Goal: Task Accomplishment & Management: Complete application form

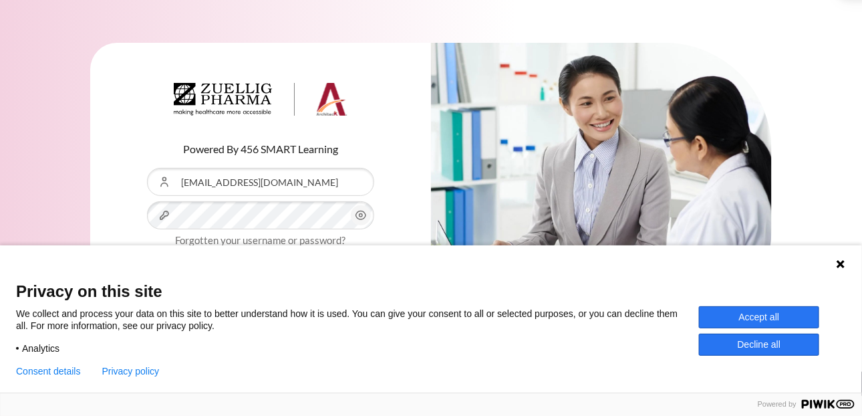
click at [771, 313] on button "Accept all" at bounding box center [759, 317] width 120 height 22
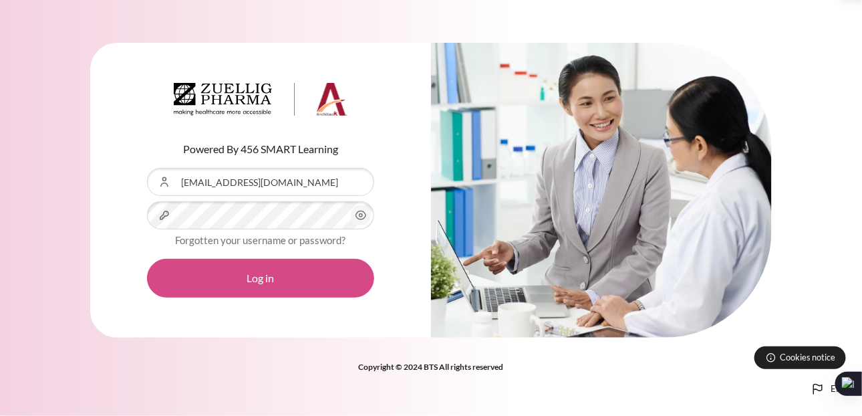
click at [236, 275] on button "Log in" at bounding box center [260, 278] width 227 height 39
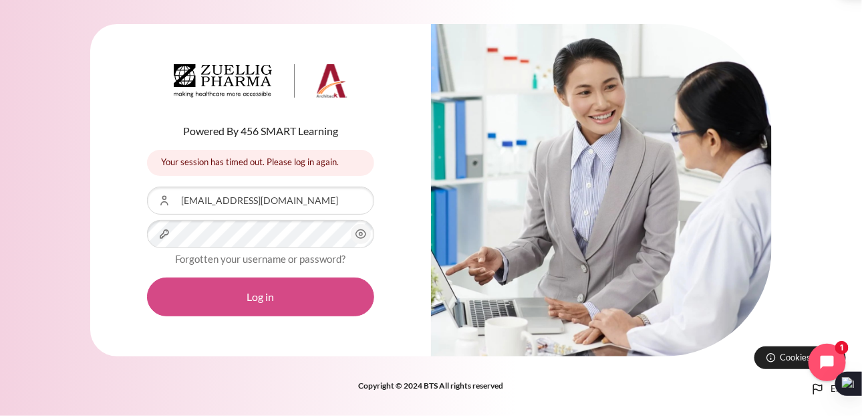
click at [249, 292] on button "Log in" at bounding box center [260, 296] width 227 height 39
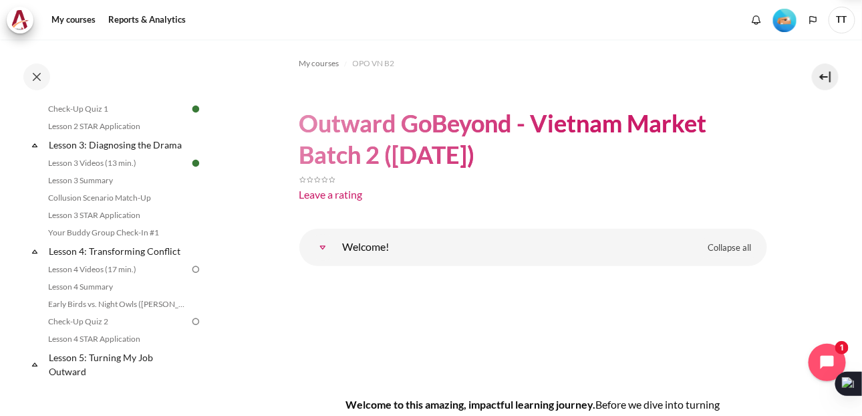
scroll to position [401, 0]
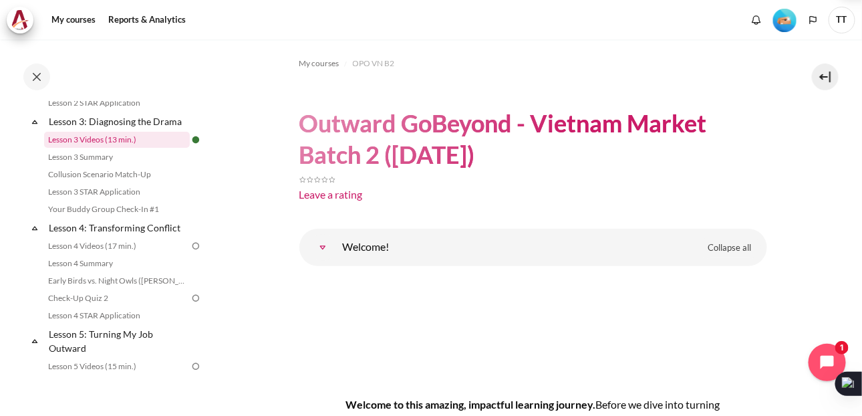
click at [97, 148] on link "Lesson 3 Videos (13 min.)" at bounding box center [117, 140] width 146 height 16
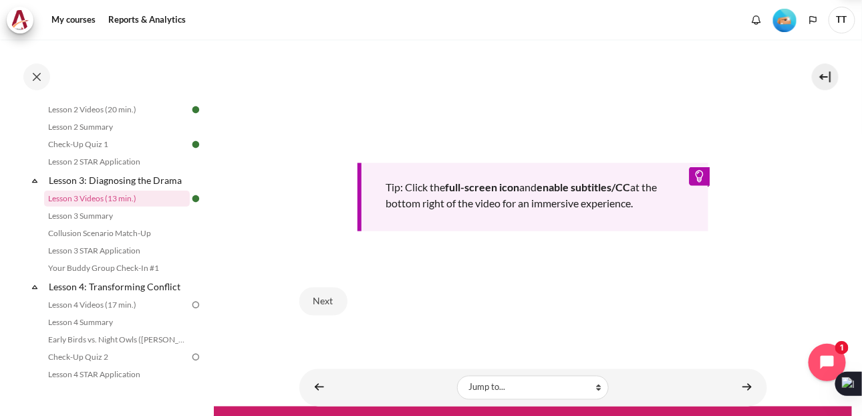
scroll to position [614, 0]
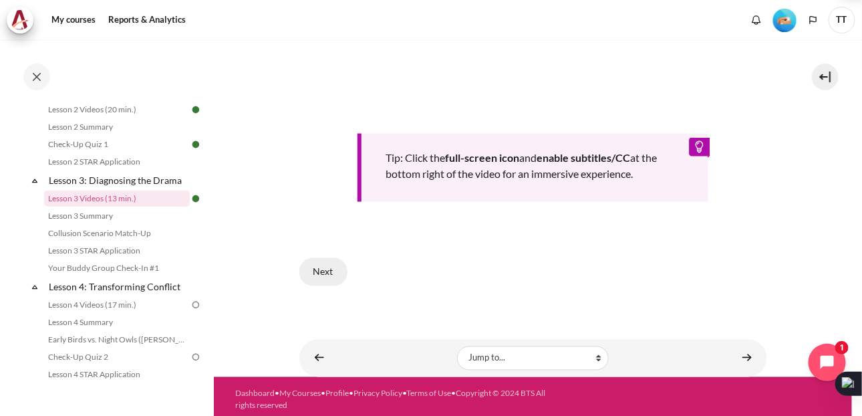
click at [319, 259] on button "Next" at bounding box center [323, 272] width 48 height 28
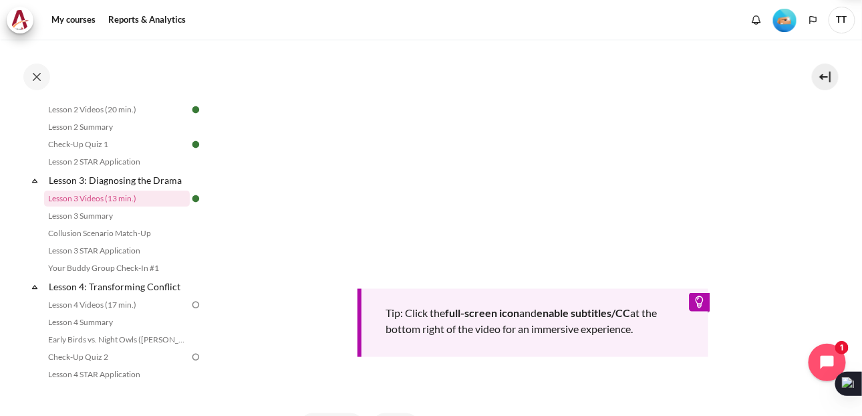
scroll to position [590, 0]
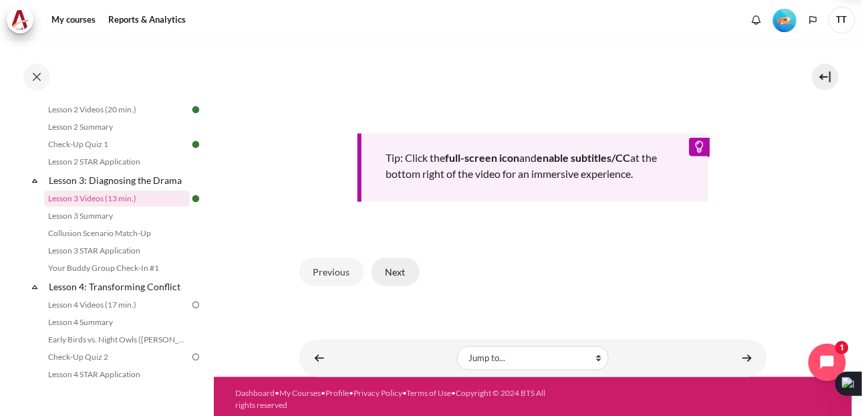
click at [394, 272] on button "Next" at bounding box center [396, 272] width 48 height 28
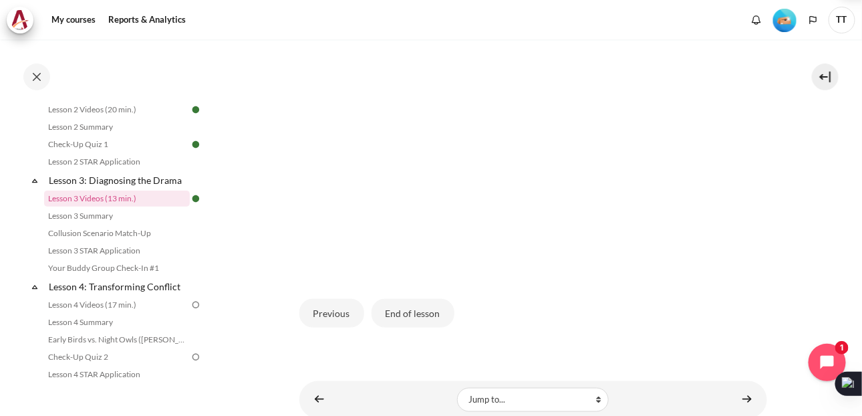
scroll to position [410, 0]
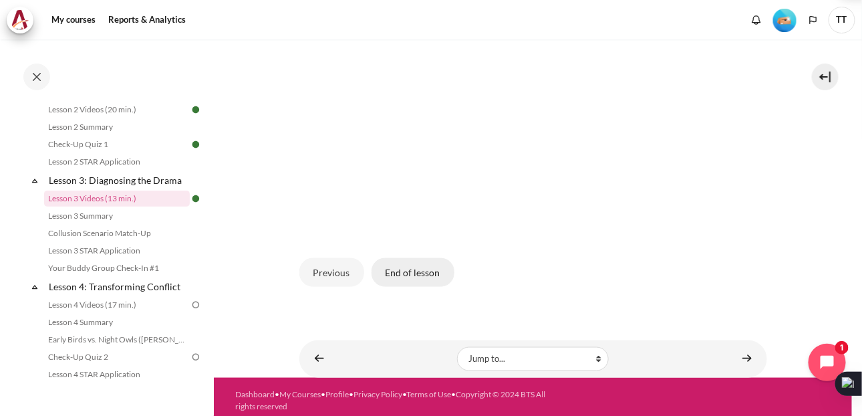
click at [416, 265] on button "End of lesson" at bounding box center [413, 272] width 83 height 28
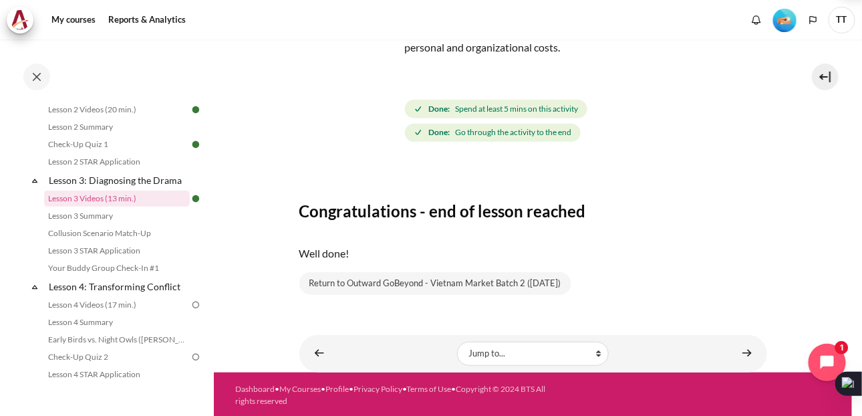
scroll to position [131, 0]
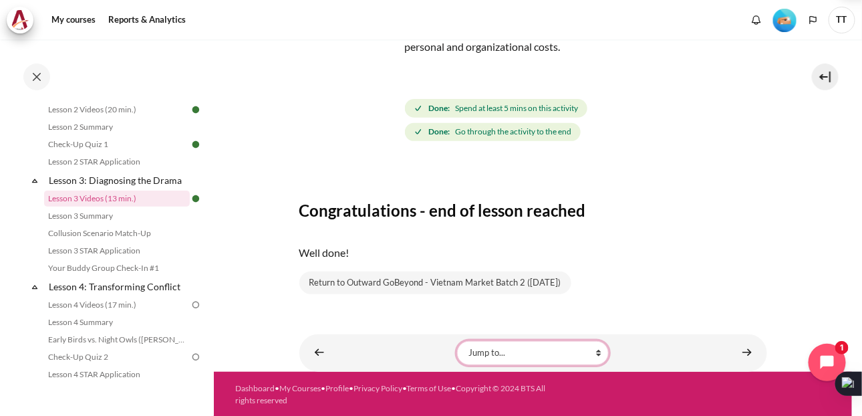
click at [560, 349] on select "Jump to... Getting Started with Our 'Smart-Learning' Platform Why Outward Perfo…" at bounding box center [533, 353] width 152 height 24
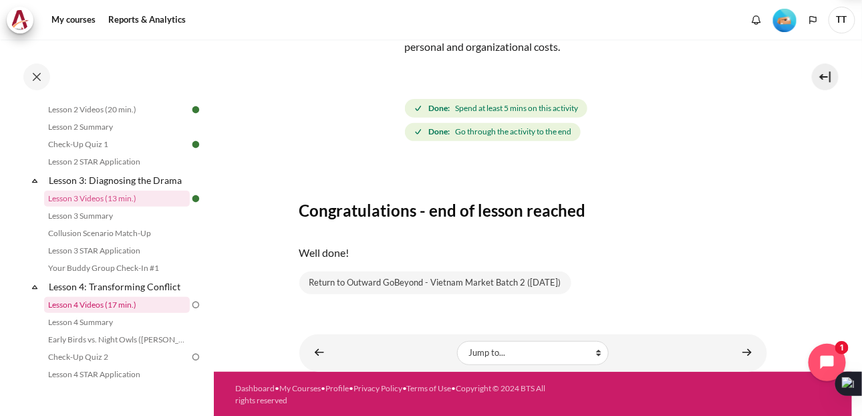
click at [115, 313] on link "Lesson 4 Videos (17 min.)" at bounding box center [117, 305] width 146 height 16
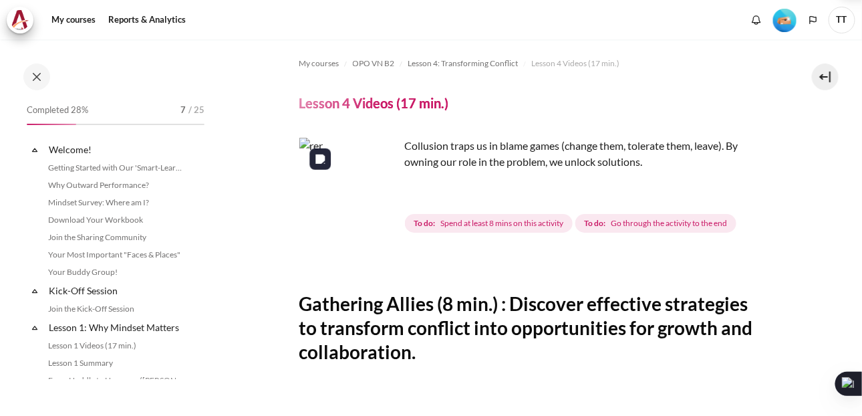
scroll to position [449, 0]
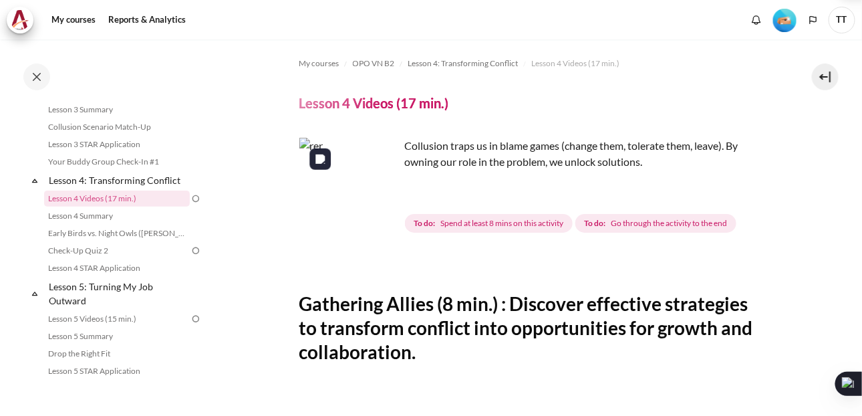
click at [347, 203] on img "Content" at bounding box center [349, 188] width 100 height 100
click at [380, 211] on img "Content" at bounding box center [349, 188] width 100 height 100
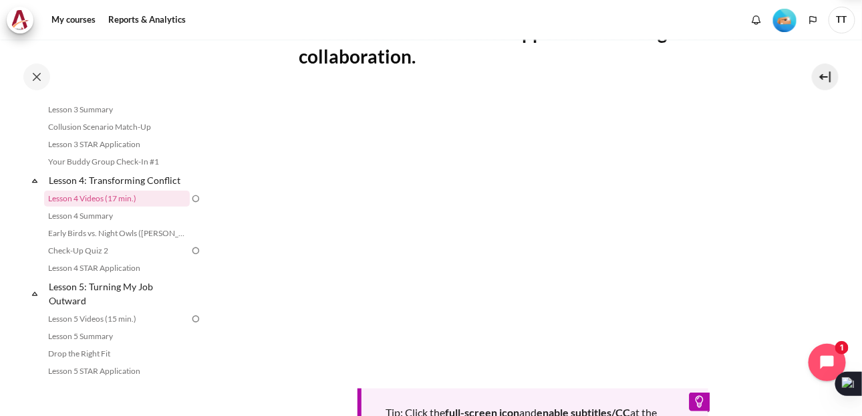
scroll to position [356, 0]
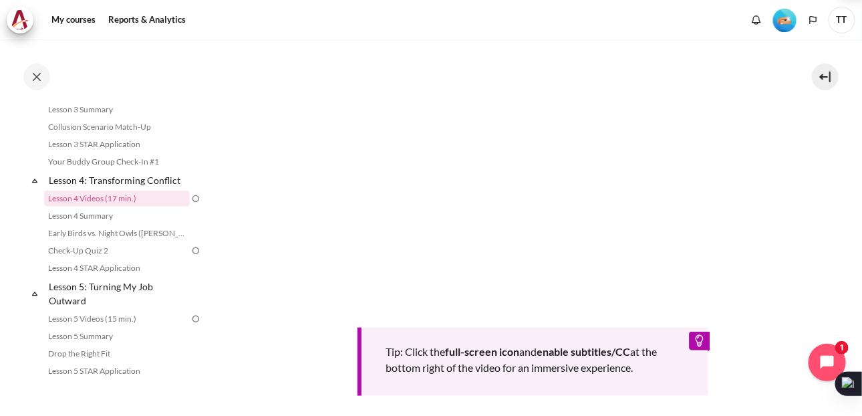
click at [803, 185] on section "My courses OPO VN B2 Lesson 4: Transforming Conflict Lesson 4 Videos (17 min.) …" at bounding box center [533, 127] width 638 height 888
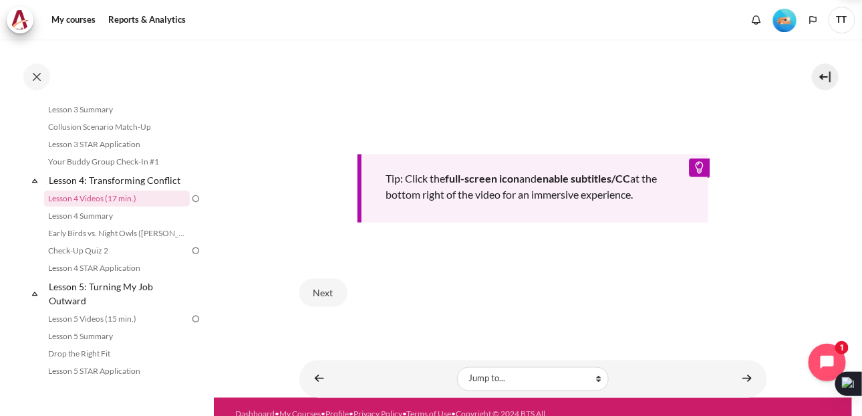
scroll to position [535, 0]
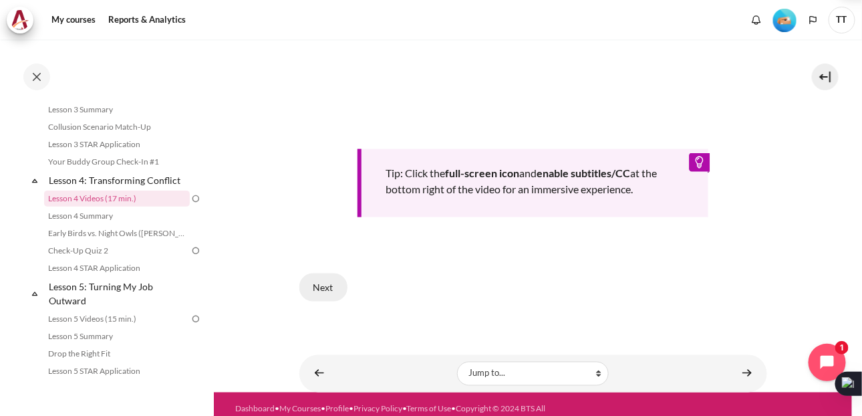
click at [318, 287] on button "Next" at bounding box center [323, 287] width 48 height 28
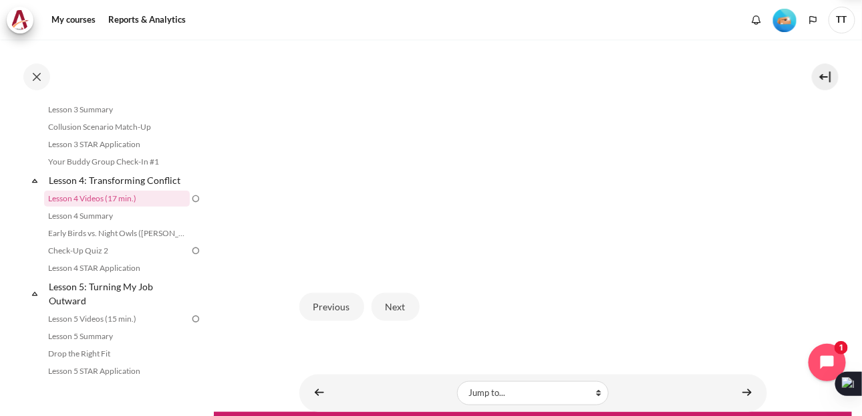
scroll to position [312, 0]
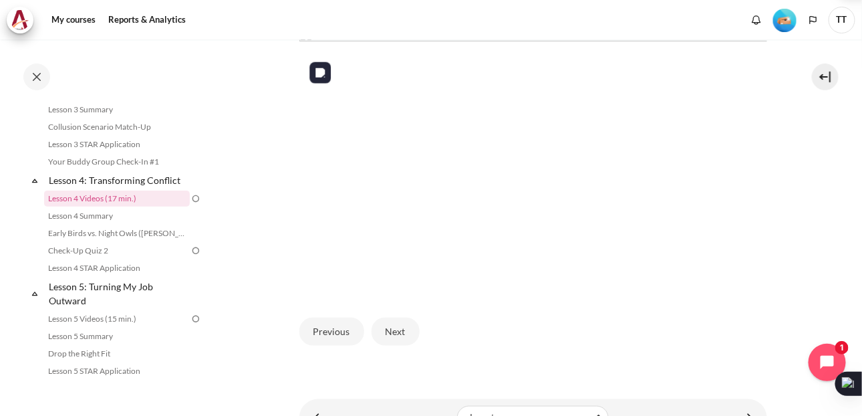
click at [534, 189] on img "Content" at bounding box center [533, 159] width 468 height 263
click at [404, 346] on button "Next" at bounding box center [396, 332] width 48 height 28
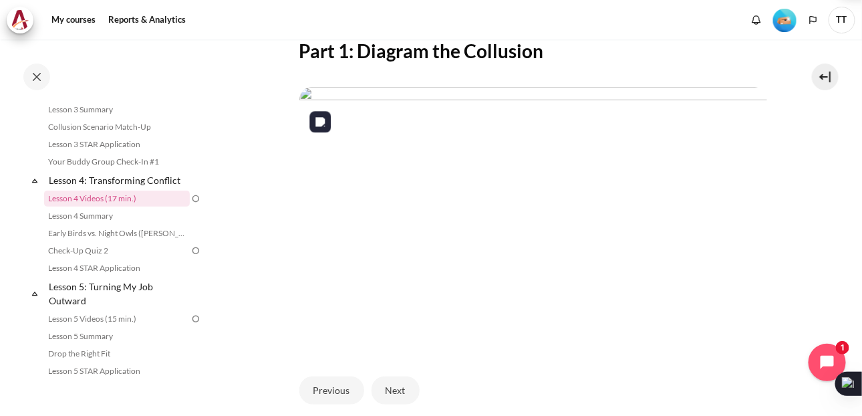
scroll to position [267, 0]
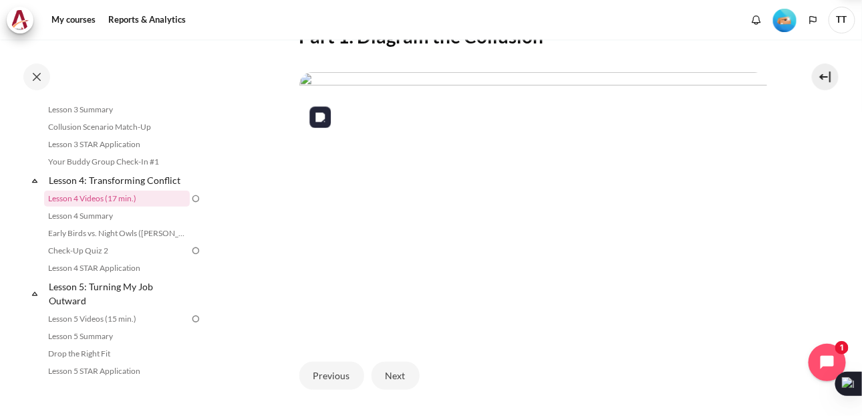
click at [478, 240] on img "Content" at bounding box center [533, 203] width 468 height 263
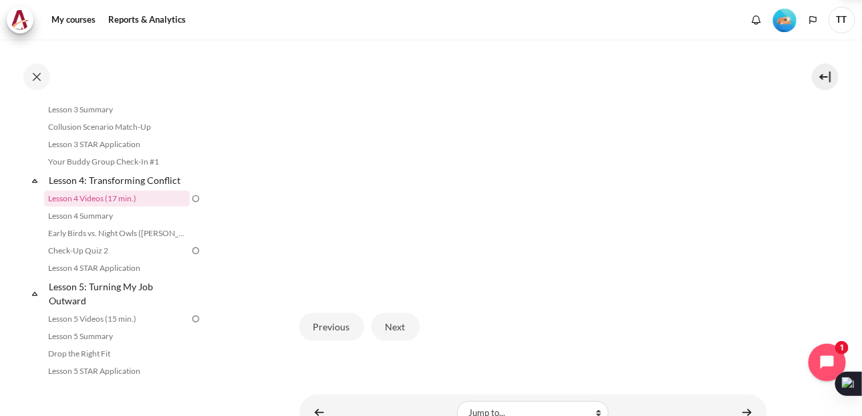
scroll to position [356, 0]
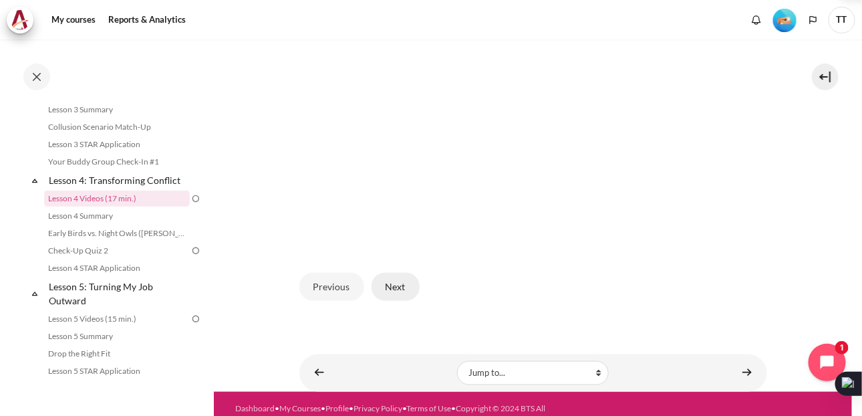
click at [389, 301] on button "Next" at bounding box center [396, 287] width 48 height 28
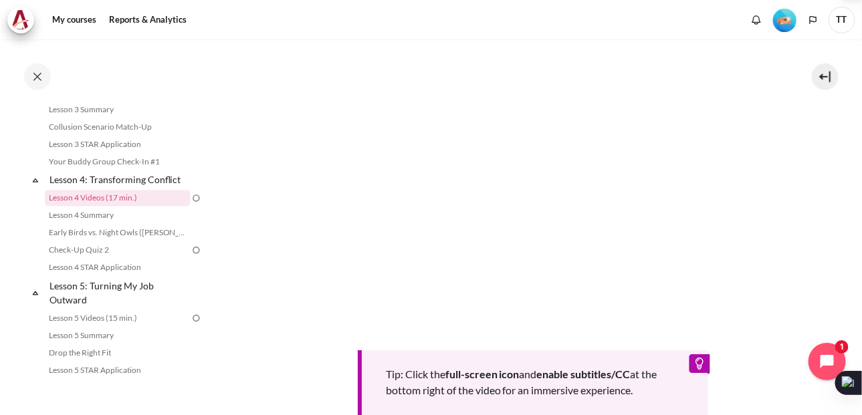
scroll to position [329, 0]
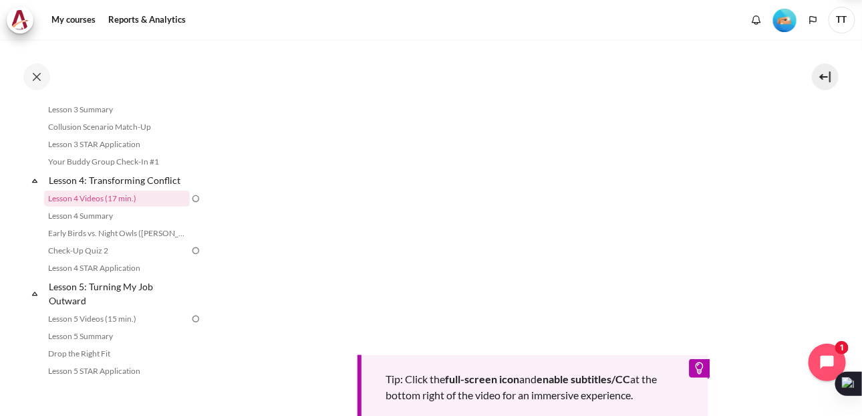
click at [668, 20] on div "My courses Reports & Analytics More" at bounding box center [431, 20] width 849 height 27
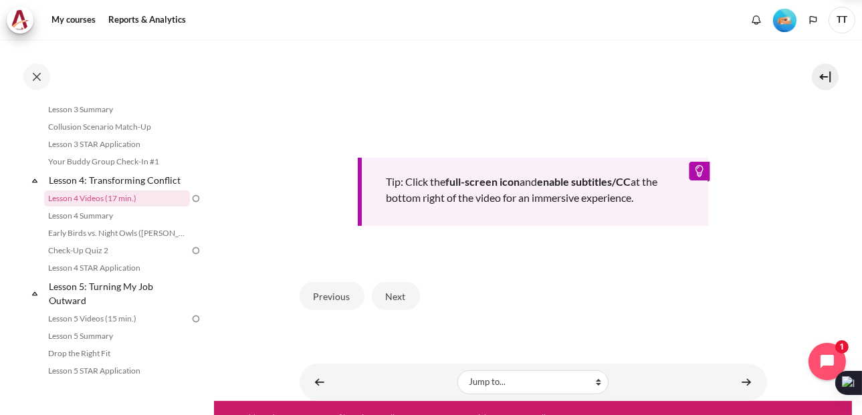
scroll to position [529, 0]
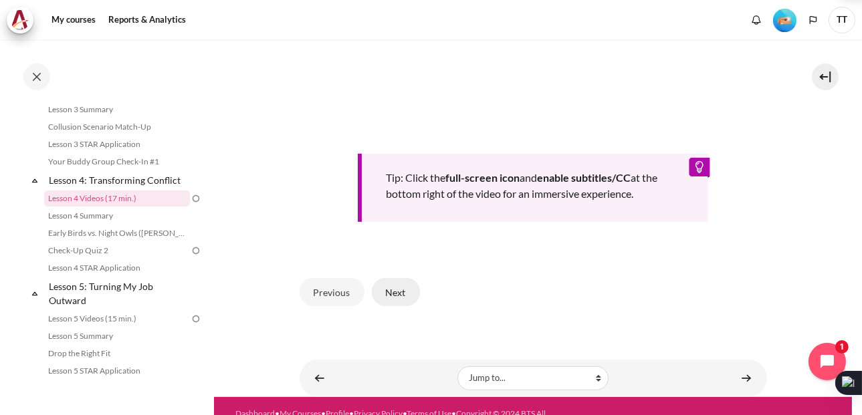
click at [381, 306] on button "Next" at bounding box center [396, 292] width 48 height 28
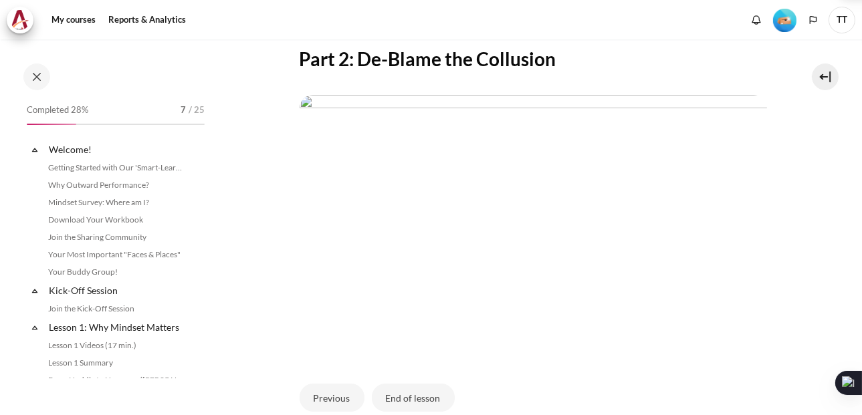
scroll to position [449, 0]
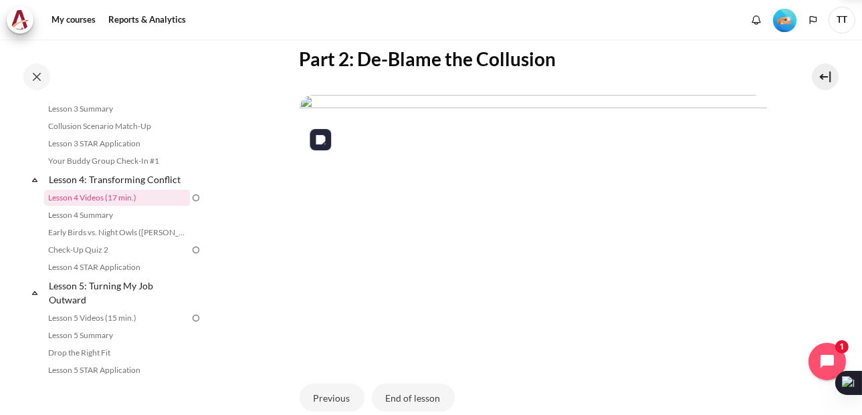
click at [546, 243] on img "Content" at bounding box center [532, 226] width 467 height 263
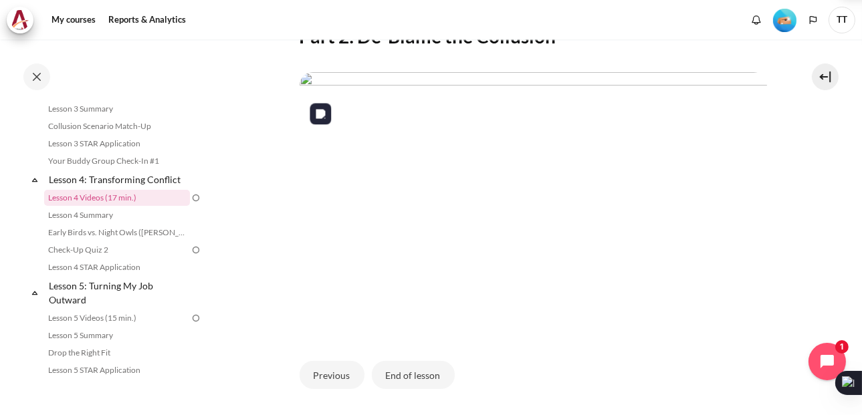
scroll to position [289, 0]
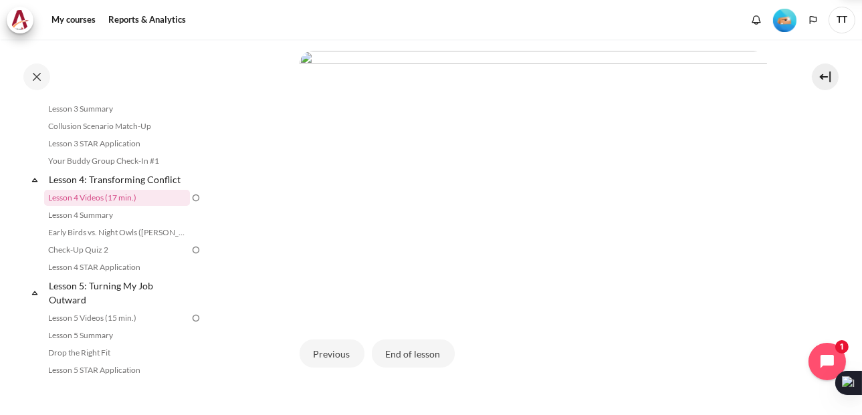
click at [273, 235] on section "My courses OPO VN B2 Lesson 4: Transforming Conflict Lesson 4 Videos (17 min.) …" at bounding box center [533, 105] width 638 height 708
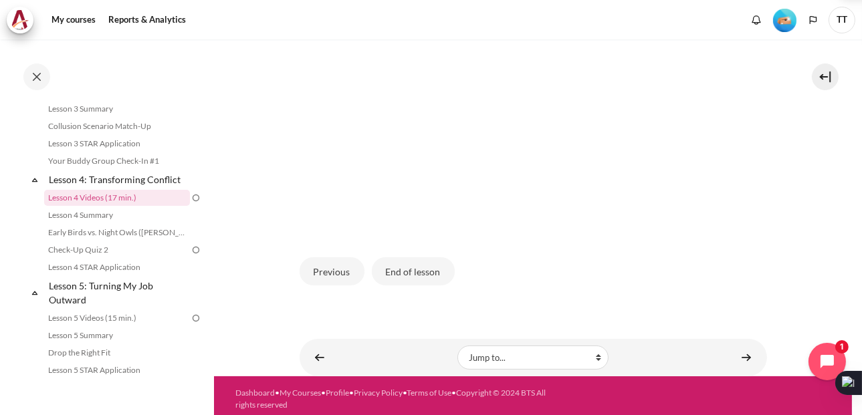
scroll to position [378, 0]
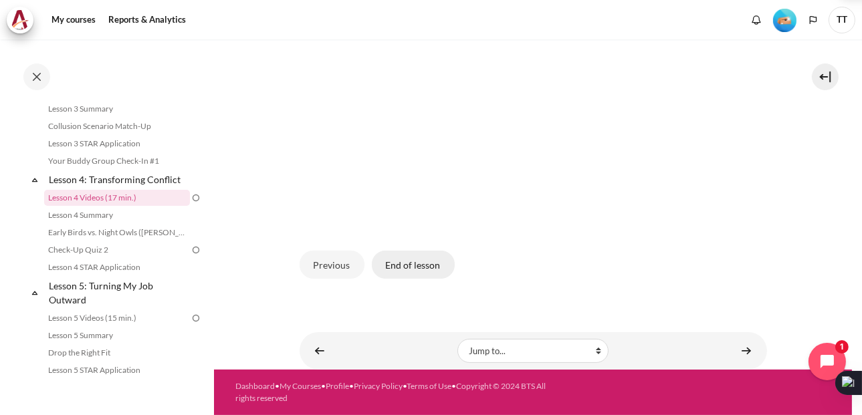
click at [399, 279] on button "End of lesson" at bounding box center [413, 265] width 83 height 28
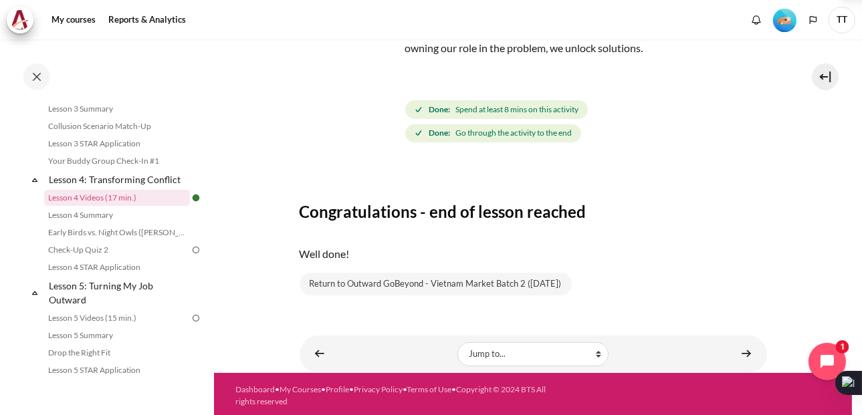
scroll to position [116, 0]
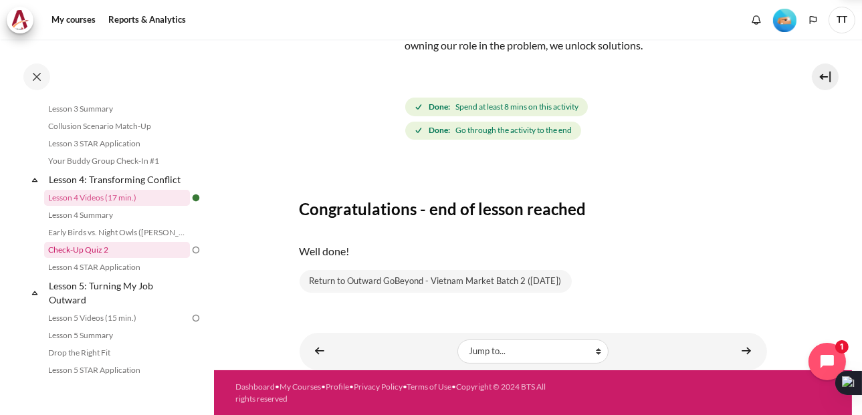
click at [116, 258] on link "Check-Up Quiz 2" at bounding box center [117, 250] width 146 height 16
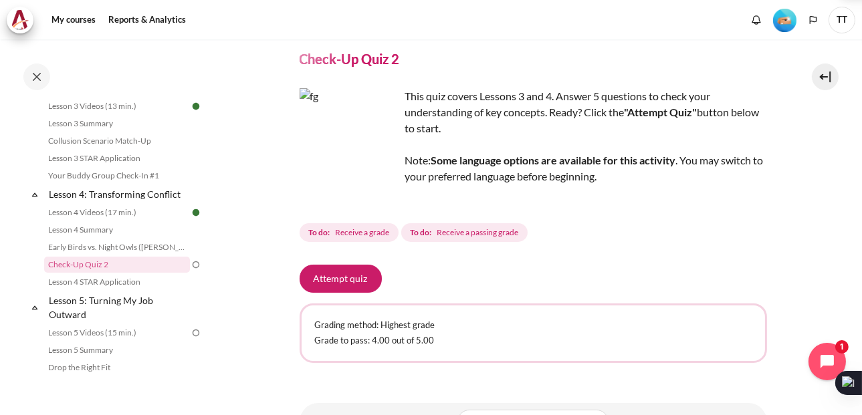
scroll to position [89, 0]
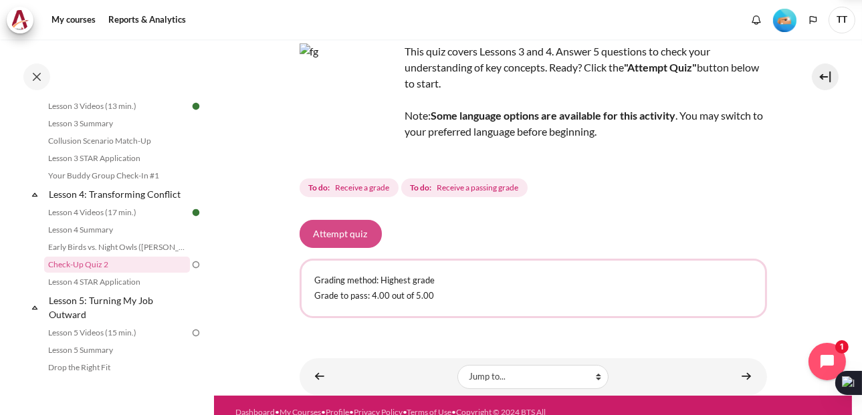
click at [336, 237] on button "Attempt quiz" at bounding box center [340, 234] width 82 height 28
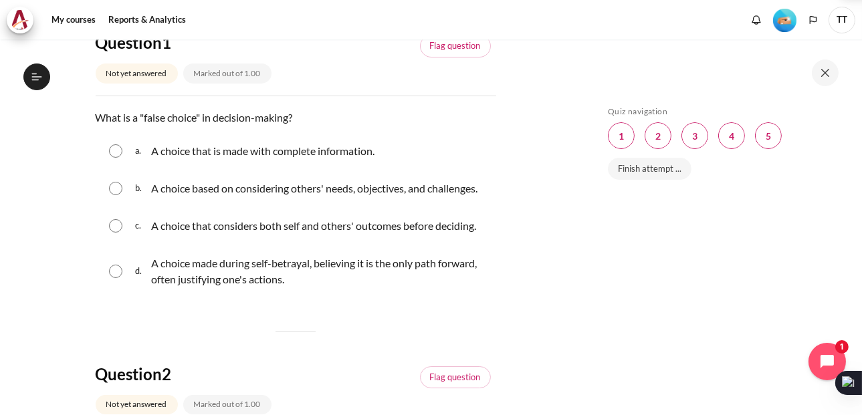
scroll to position [501, 0]
drag, startPoint x: 670, startPoint y: 0, endPoint x: 539, endPoint y: 150, distance: 199.5
click at [291, 287] on p "A choice made during self-betrayal, believing it is the only path forward, ofte…" at bounding box center [320, 271] width 338 height 32
radio input "true"
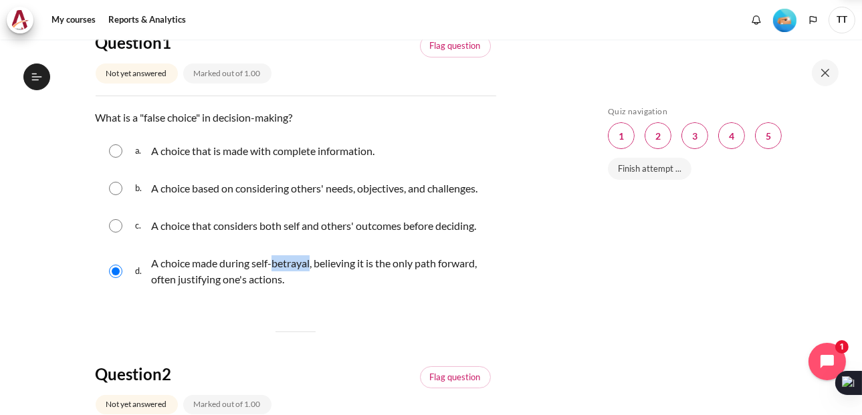
click at [291, 287] on p "A choice made during self-betrayal, believing it is the only path forward, ofte…" at bounding box center [320, 271] width 338 height 32
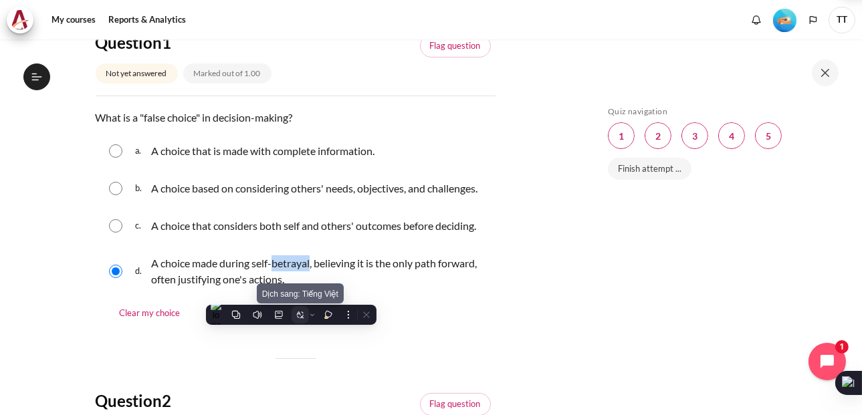
click at [296, 318] on icon at bounding box center [299, 314] width 9 height 9
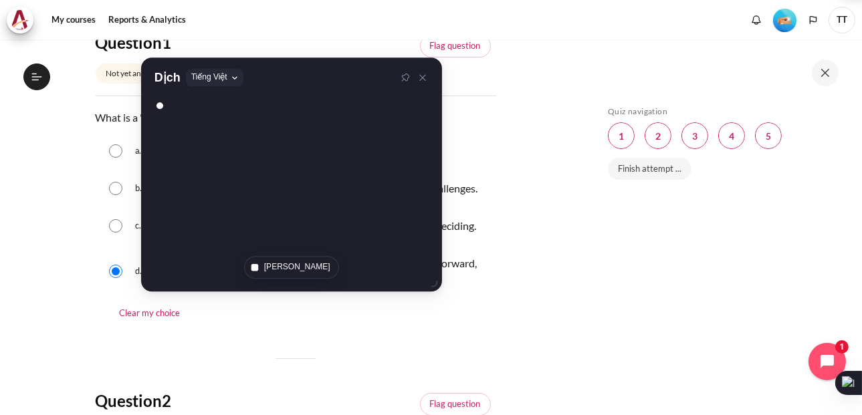
click at [368, 287] on p "A choice made during self-betrayal, believing it is the only path forward, ofte…" at bounding box center [320, 271] width 338 height 32
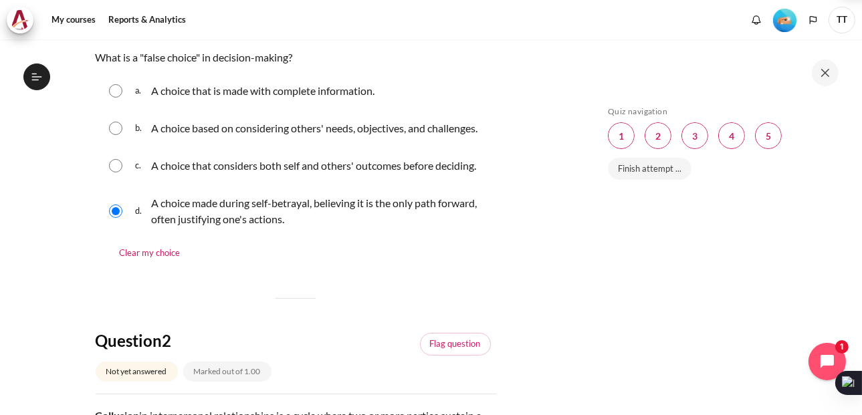
scroll to position [223, 0]
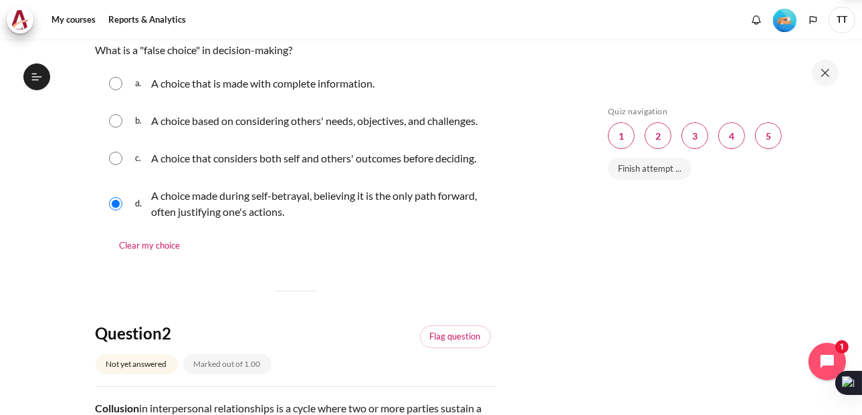
click at [289, 220] on p "A choice made during self-betrayal, believing it is the only path forward, ofte…" at bounding box center [320, 204] width 338 height 32
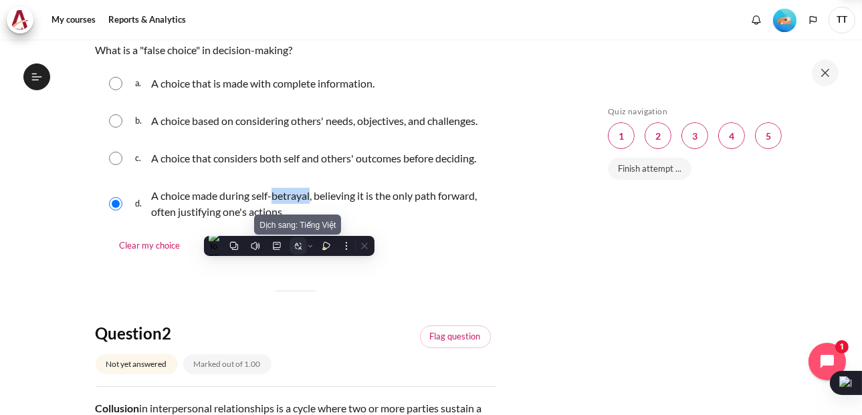
click at [294, 247] on icon at bounding box center [297, 245] width 9 height 9
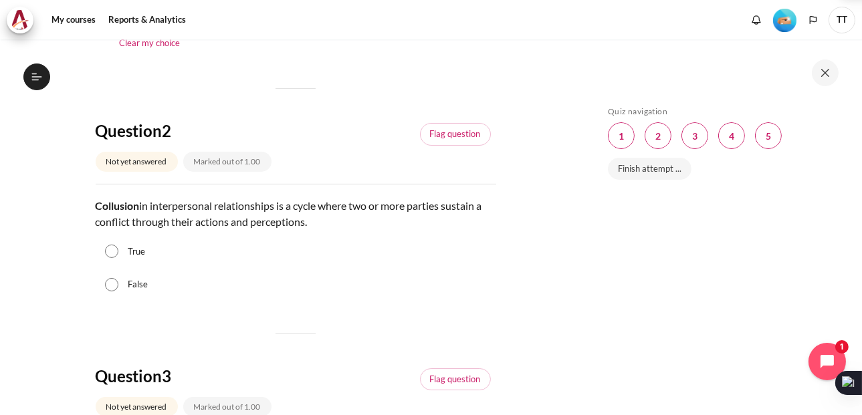
scroll to position [467, 0]
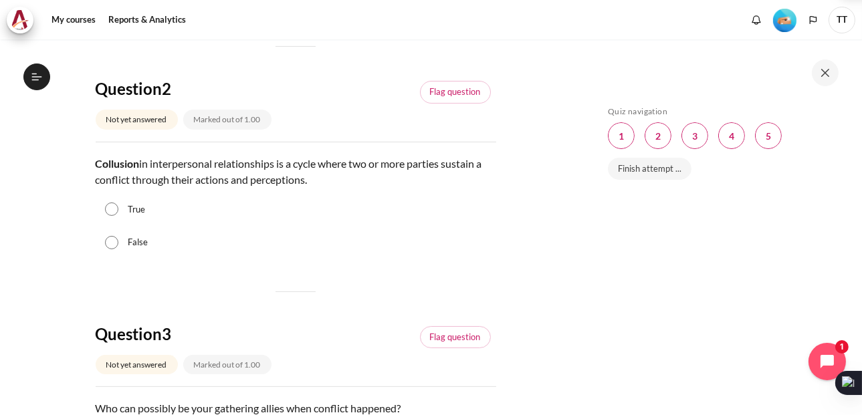
click at [110, 170] on strong "Collusion" at bounding box center [118, 163] width 44 height 13
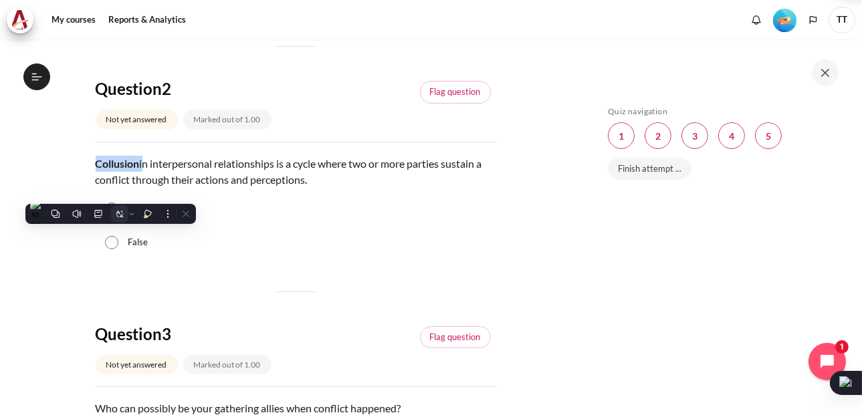
click at [118, 214] on icon at bounding box center [119, 213] width 9 height 9
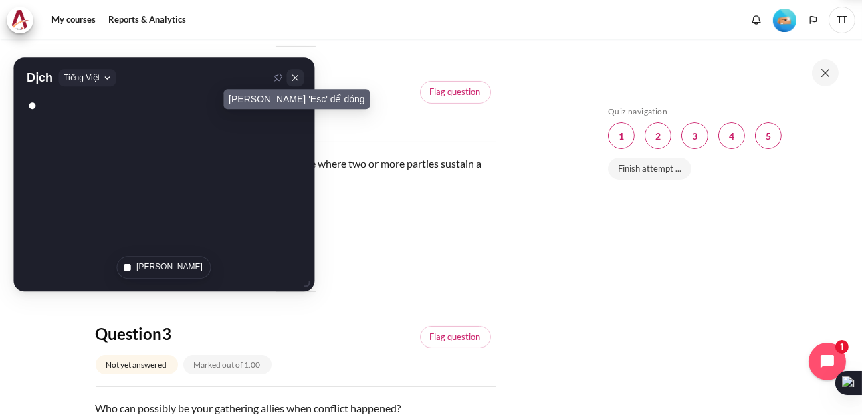
click at [295, 76] on icon at bounding box center [294, 77] width 6 height 6
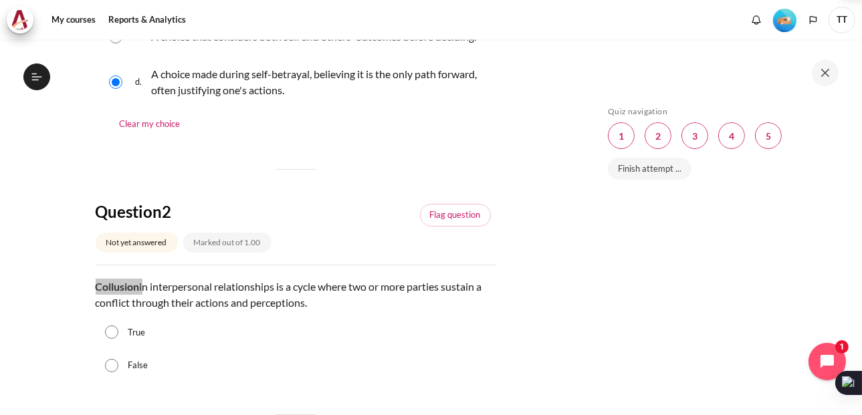
scroll to position [334, 0]
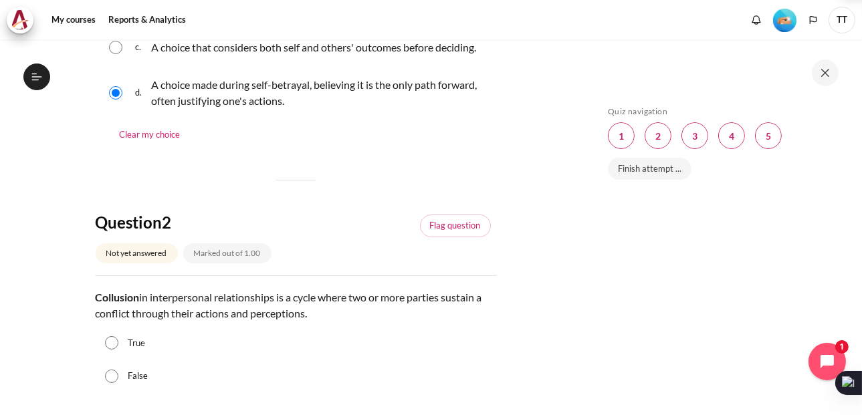
click at [284, 109] on p "A choice made during self-betrayal, believing it is the only path forward, ofte…" at bounding box center [320, 93] width 338 height 32
click at [343, 148] on div "Clear my choice" at bounding box center [296, 136] width 400 height 23
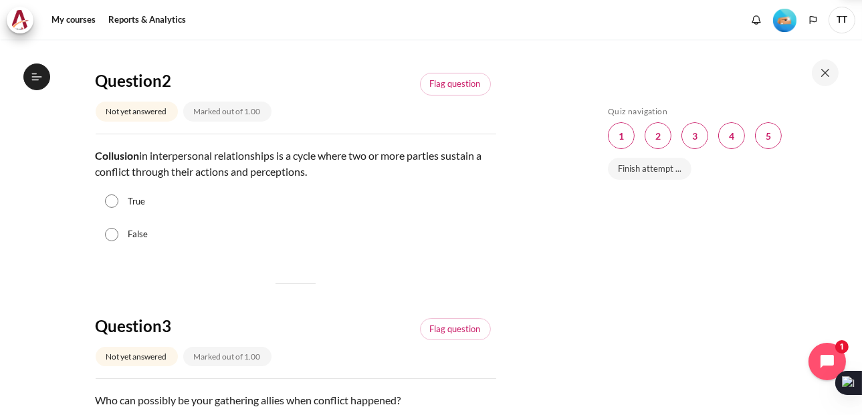
scroll to position [512, 0]
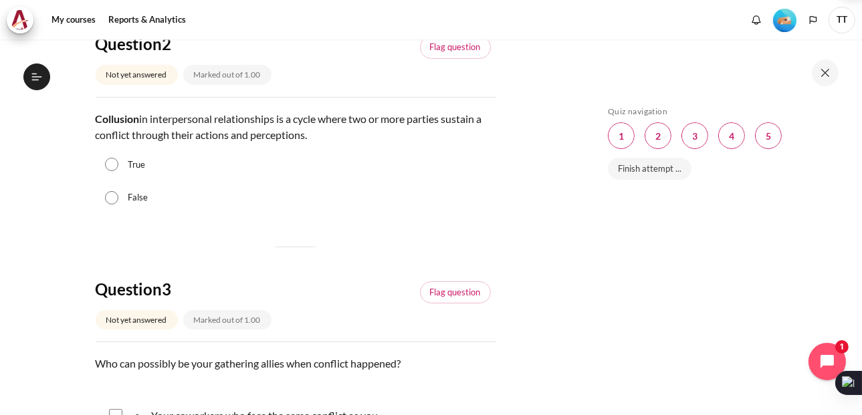
click at [197, 143] on p "Collusion in interpersonal relationships is a cycle where two or more parties s…" at bounding box center [296, 127] width 400 height 32
click at [367, 182] on div "True" at bounding box center [296, 164] width 400 height 33
click at [114, 171] on input "True" at bounding box center [111, 164] width 13 height 13
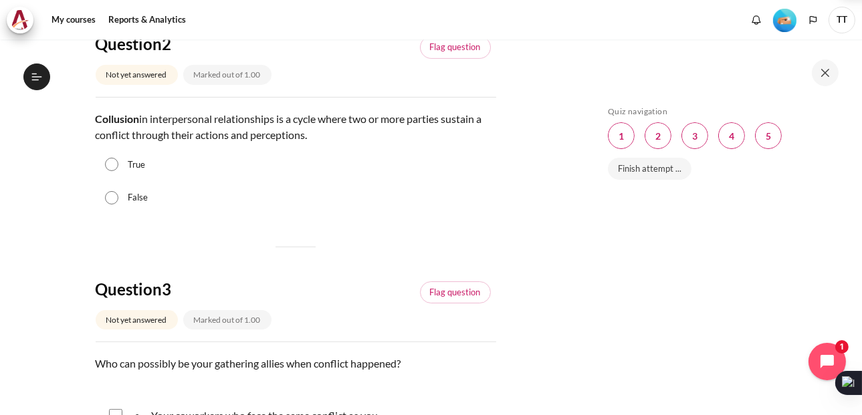
radio input "true"
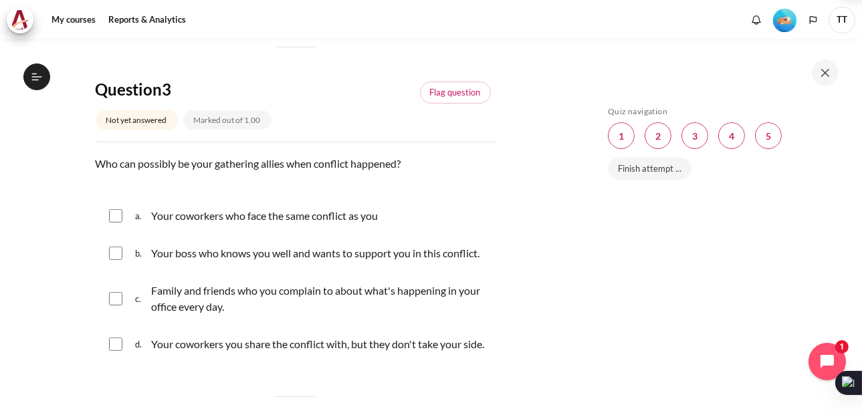
scroll to position [757, 0]
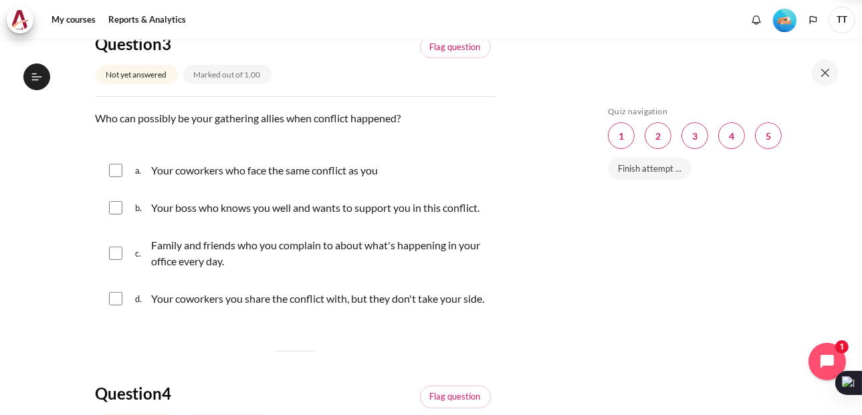
click at [271, 126] on p "Who can possibly be your gathering allies when conflict happened?" at bounding box center [296, 118] width 400 height 16
click at [397, 145] on div "Who can possibly be your gathering allies when conflict happened?" at bounding box center [296, 127] width 400 height 35
click at [116, 177] on input "Content" at bounding box center [115, 170] width 13 height 13
checkbox input "true"
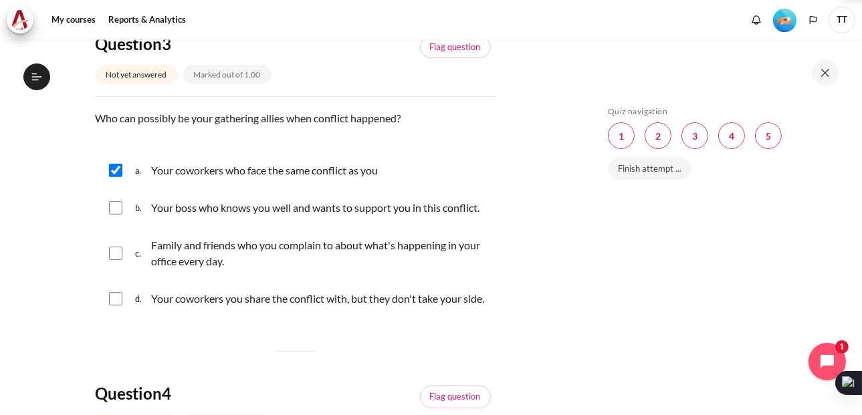
scroll to position [779, 0]
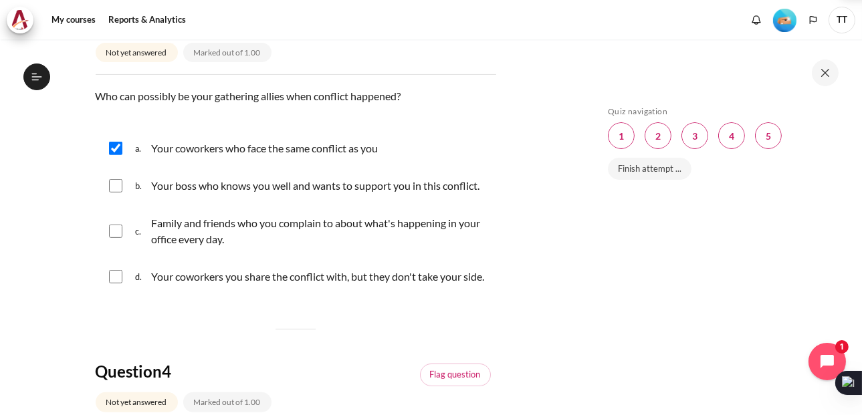
click at [114, 193] on input "Content" at bounding box center [115, 185] width 13 height 13
checkbox input "true"
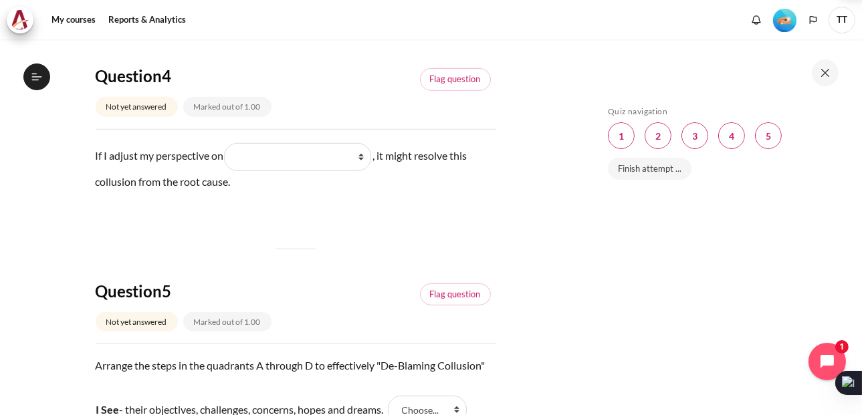
scroll to position [1114, 0]
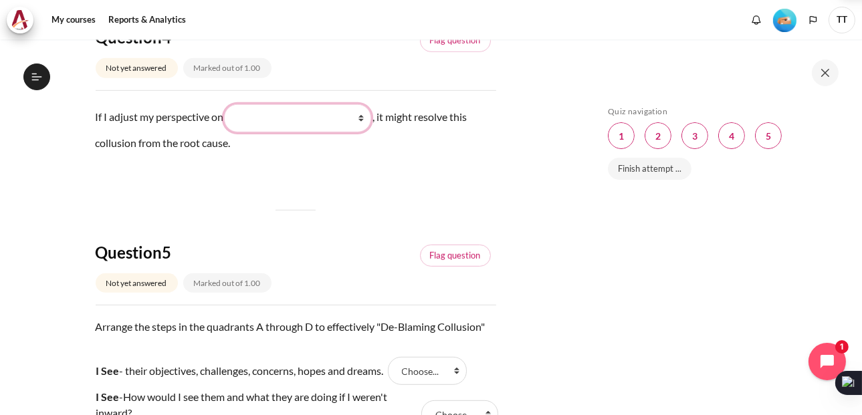
click at [361, 132] on select "What they do What I see and feel about what they do What I do What they see and…" at bounding box center [297, 118] width 147 height 28
select select "4"
click at [229, 132] on select "What they do What I see and feel about what they do What I do What they see and…" at bounding box center [297, 118] width 147 height 28
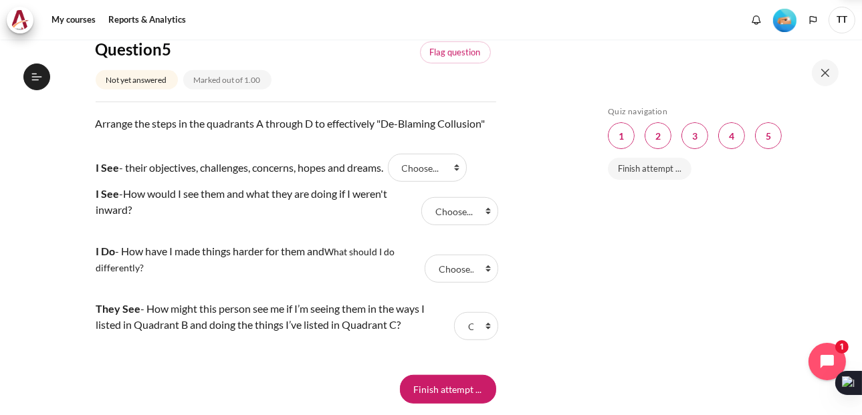
scroll to position [1337, 0]
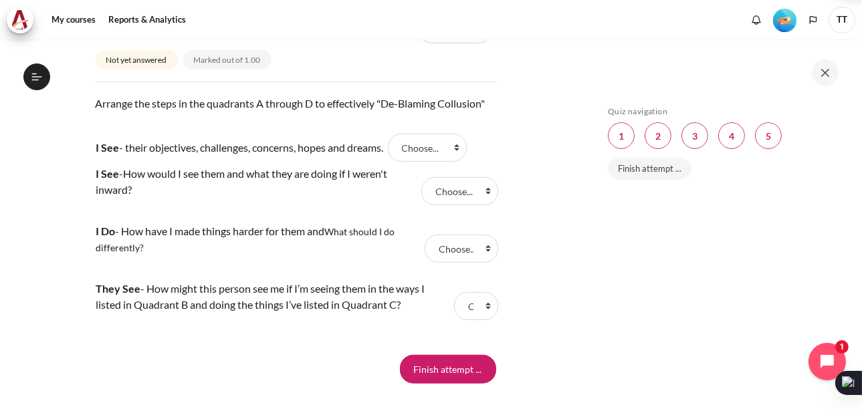
click at [230, 128] on p "Arrange the steps in the quadrants A through D to effectively "De-Blaming Collu…" at bounding box center [296, 112] width 400 height 32
drag, startPoint x: 230, startPoint y: 166, endPoint x: 213, endPoint y: 164, distance: 16.8
click at [213, 128] on p "Arrange the steps in the quadrants A through D to effectively "De-Blaming Collu…" at bounding box center [296, 112] width 400 height 32
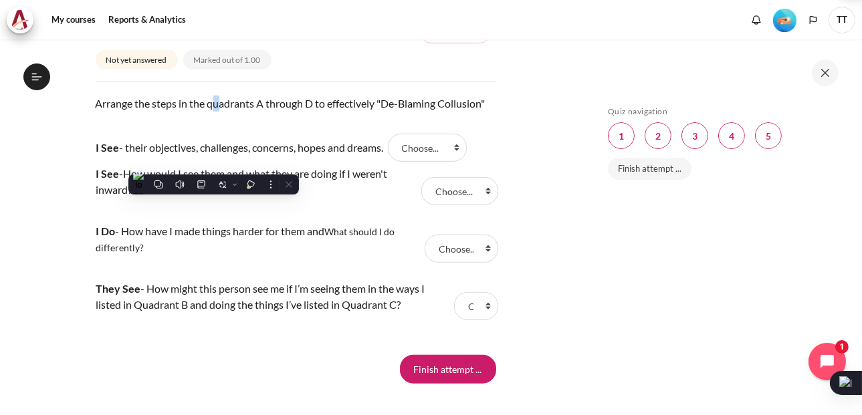
click at [213, 128] on p "Arrange the steps in the quadrants A through D to effectively "De-Blaming Collu…" at bounding box center [296, 112] width 400 height 32
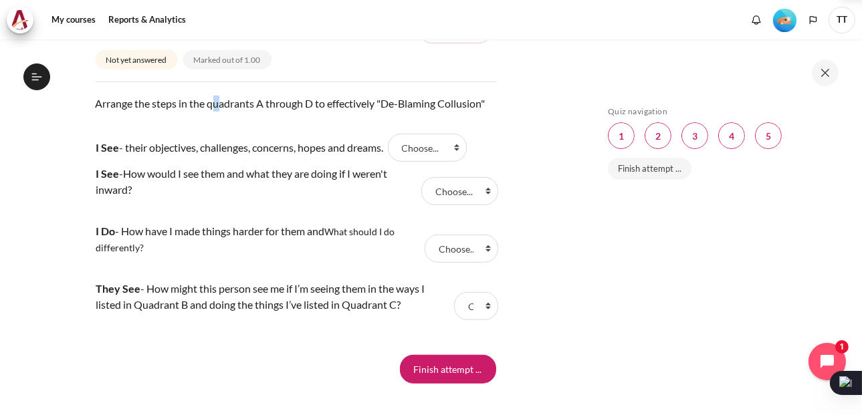
click at [217, 128] on p "Arrange the steps in the quadrants A through D to effectively "De-Blaming Collu…" at bounding box center [296, 112] width 400 height 32
click at [341, 128] on p "Arrange the steps in the quadrants A through D to effectively "De-Blaming Collu…" at bounding box center [296, 112] width 400 height 32
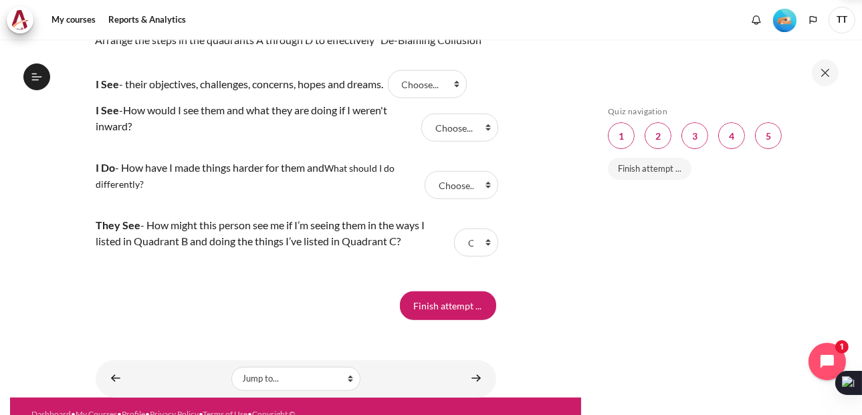
scroll to position [1403, 0]
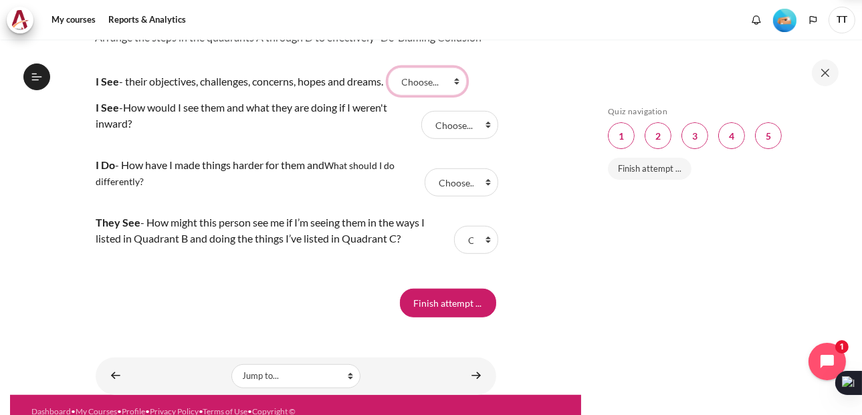
click at [435, 96] on select "Choose... C D B A" at bounding box center [427, 82] width 79 height 28
click at [433, 96] on select "Choose... C D B A" at bounding box center [427, 82] width 79 height 28
click at [435, 96] on select "Choose... C D B A" at bounding box center [427, 82] width 79 height 28
click at [395, 96] on select "Choose... C D B A" at bounding box center [427, 82] width 79 height 28
click at [429, 96] on select "Choose... C D B A" at bounding box center [427, 82] width 79 height 28
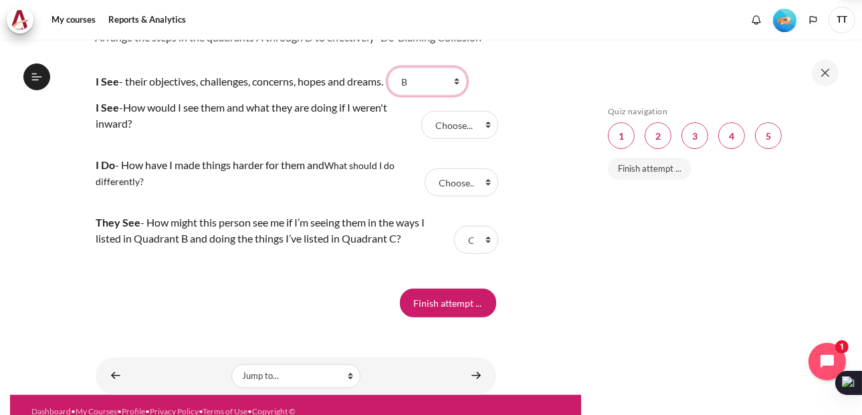
select select "4"
click at [395, 96] on select "Choose... C D B A" at bounding box center [427, 82] width 79 height 28
click at [465, 139] on select "Choose... C D B A" at bounding box center [459, 125] width 77 height 28
select select "3"
click at [421, 139] on select "Choose... C D B A" at bounding box center [459, 125] width 77 height 28
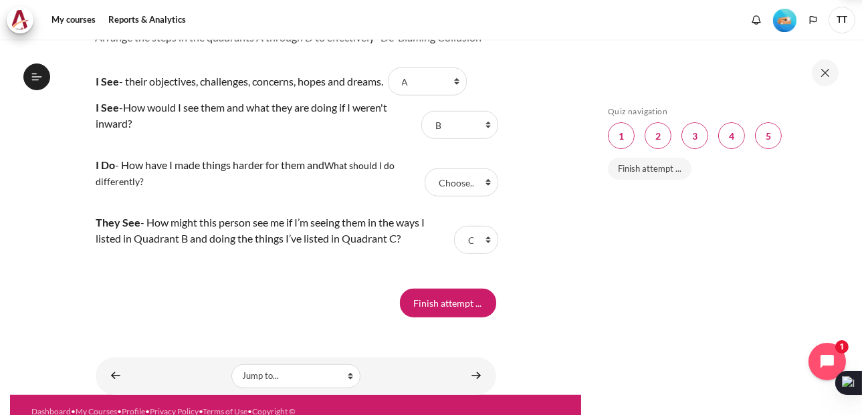
click at [317, 211] on td "I Do - How have I made things harder for them and What should I do differently?" at bounding box center [259, 182] width 326 height 57
click at [441, 197] on select "Choose... C D B A" at bounding box center [461, 182] width 74 height 28
select select "1"
click at [424, 197] on select "Choose... C D B A" at bounding box center [461, 182] width 74 height 28
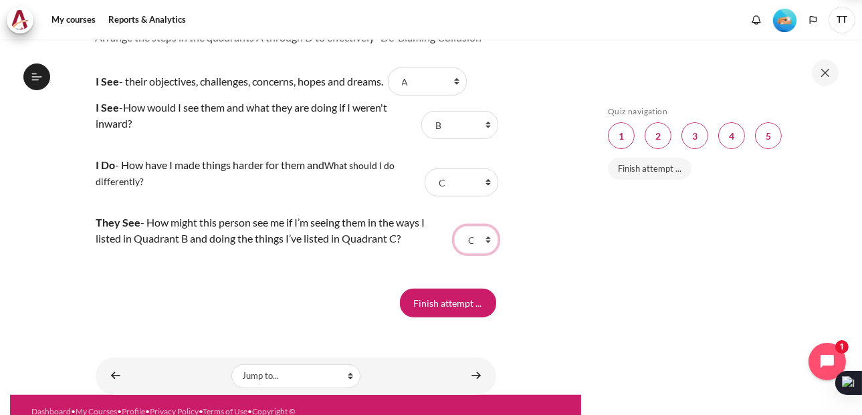
click at [461, 254] on select "Choose... C D B A" at bounding box center [476, 240] width 44 height 28
select select "2"
click at [454, 254] on select "Choose... C D B A" at bounding box center [476, 240] width 44 height 28
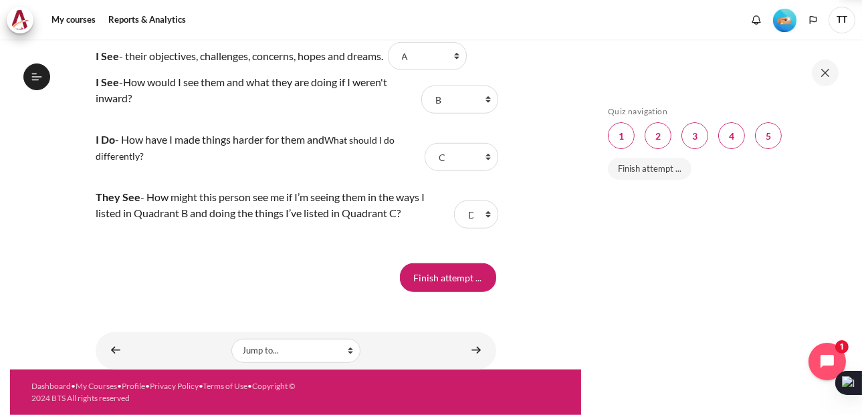
scroll to position [1471, 0]
click at [457, 291] on input "Finish attempt ..." at bounding box center [448, 277] width 96 height 28
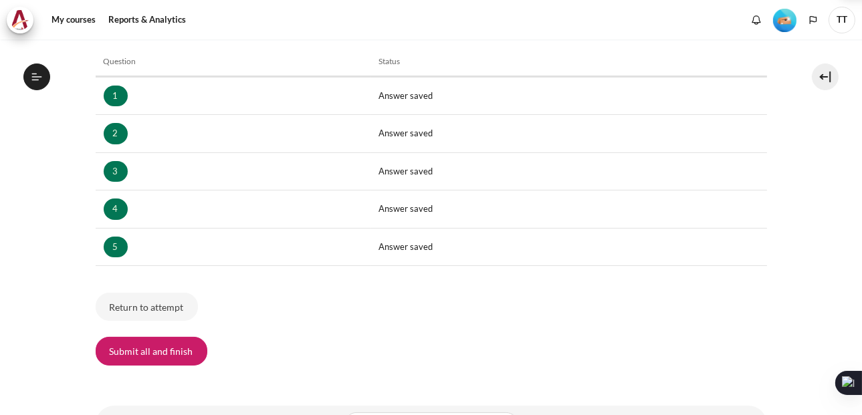
scroll to position [245, 0]
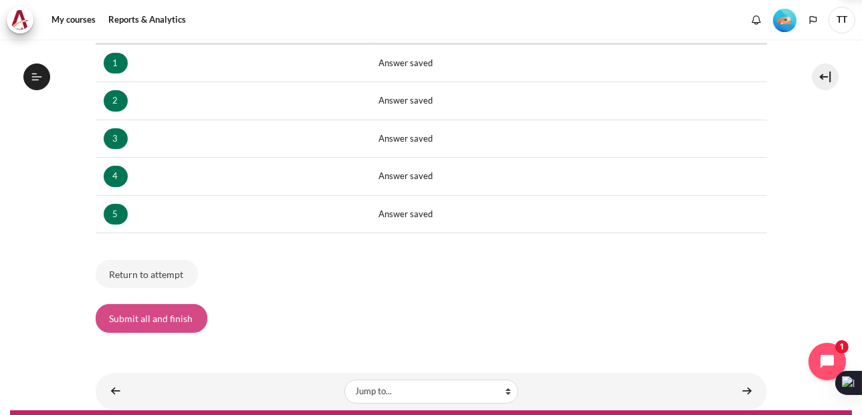
click at [180, 319] on button "Submit all and finish" at bounding box center [152, 318] width 112 height 28
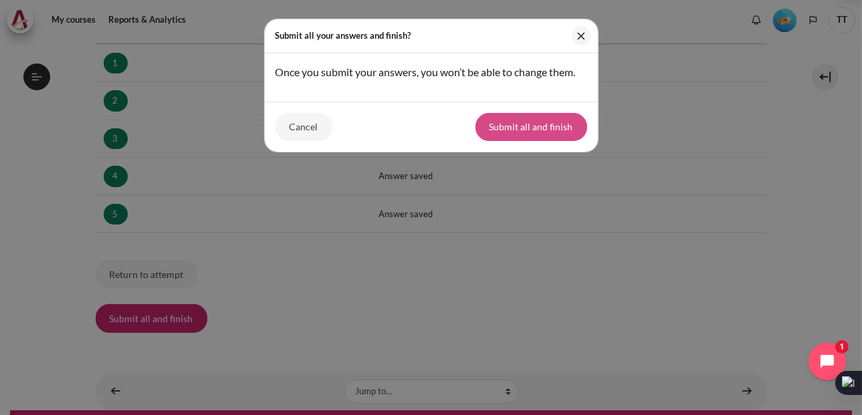
click at [515, 141] on button "Submit all and finish" at bounding box center [531, 127] width 112 height 28
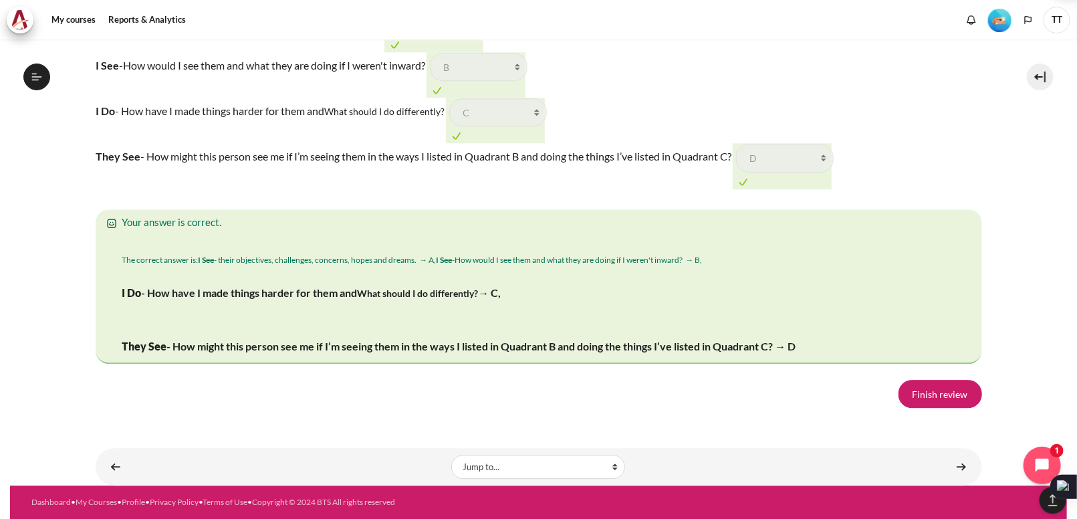
scroll to position [2255, 0]
click at [861, 400] on link "Finish review" at bounding box center [940, 394] width 84 height 28
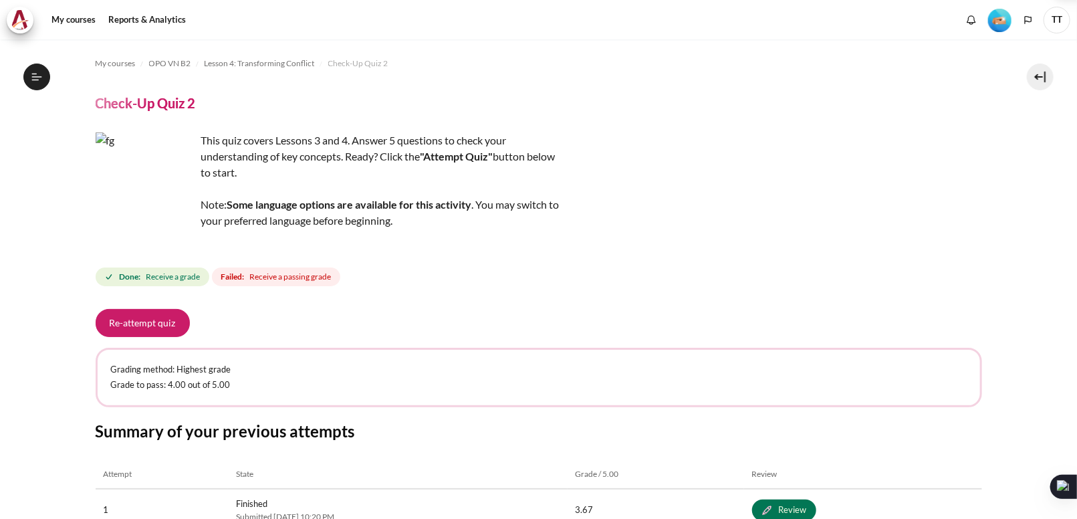
scroll to position [55, 0]
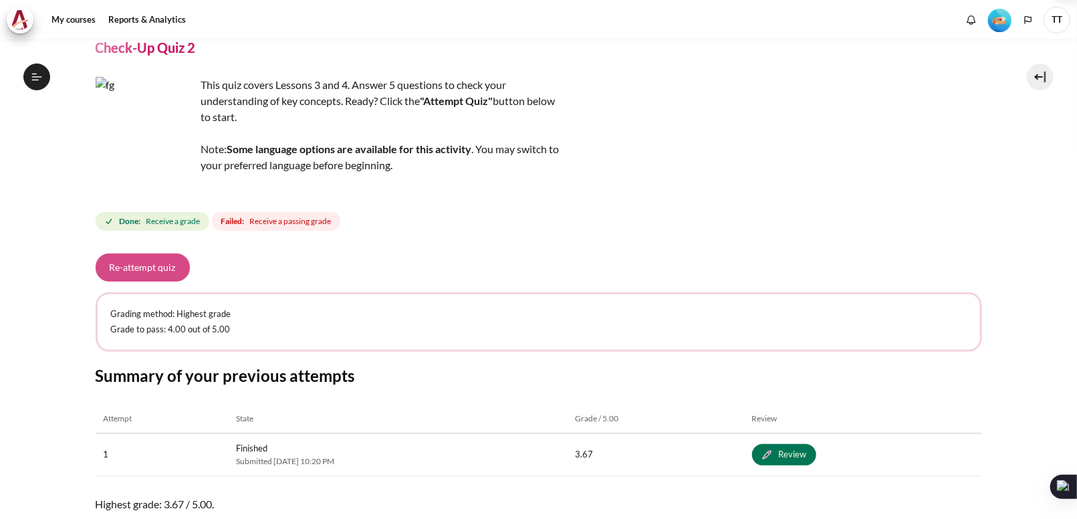
click at [130, 278] on button "Re-attempt quiz" at bounding box center [143, 267] width 94 height 28
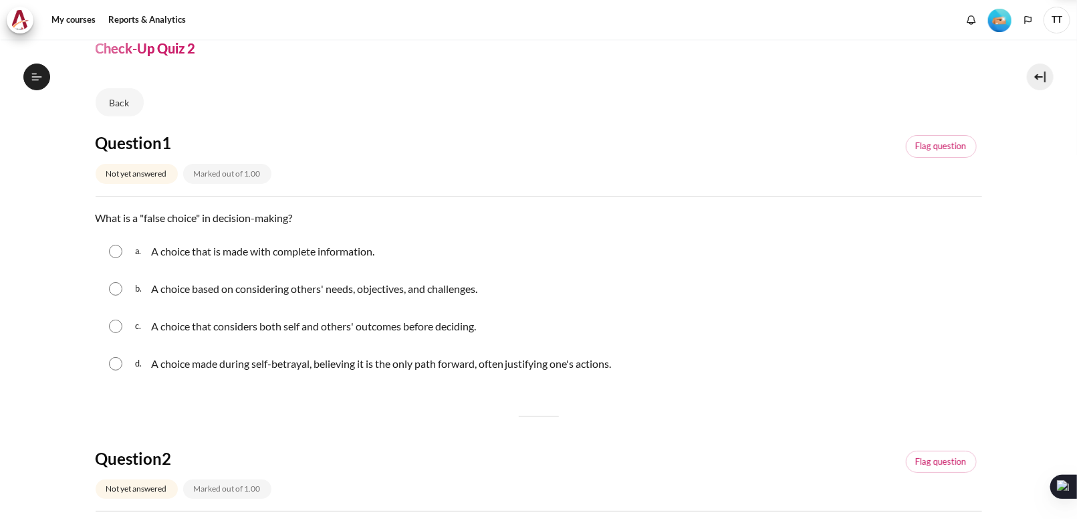
scroll to position [55, 0]
click at [209, 348] on div "d. A choice made during self-betrayal, believing it is the only path forward, o…" at bounding box center [539, 363] width 886 height 35
click at [222, 360] on p "A choice made during self-betrayal, believing it is the only path forward, ofte…" at bounding box center [381, 363] width 461 height 16
radio input "true"
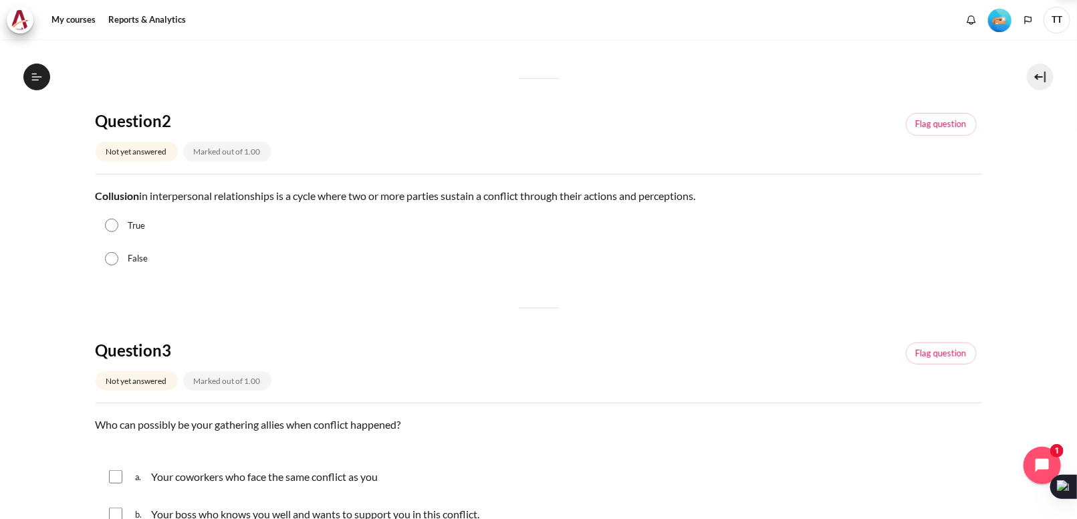
scroll to position [445, 0]
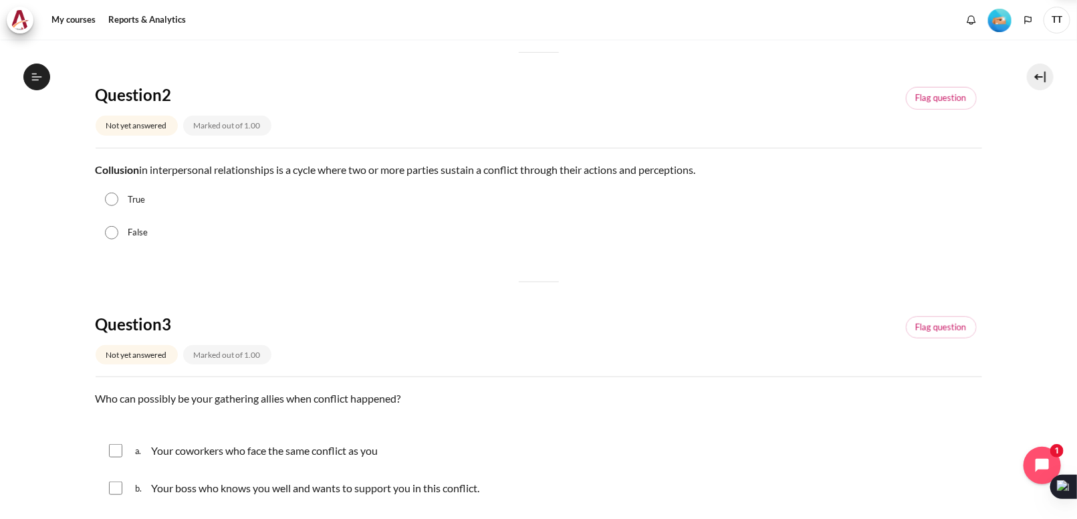
click at [136, 203] on label "True" at bounding box center [136, 199] width 17 height 13
click at [118, 203] on input "True" at bounding box center [111, 199] width 13 height 13
radio input "true"
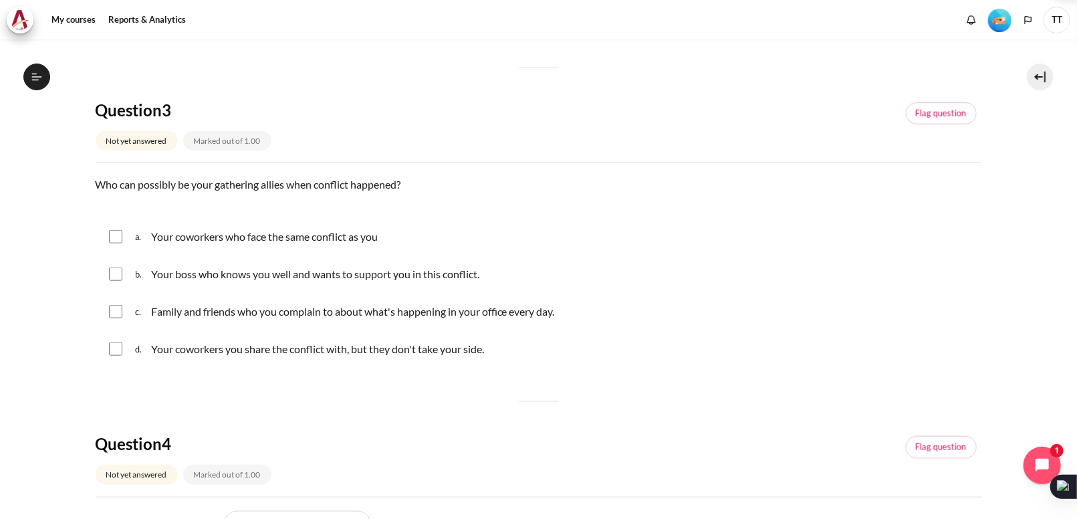
scroll to position [696, 0]
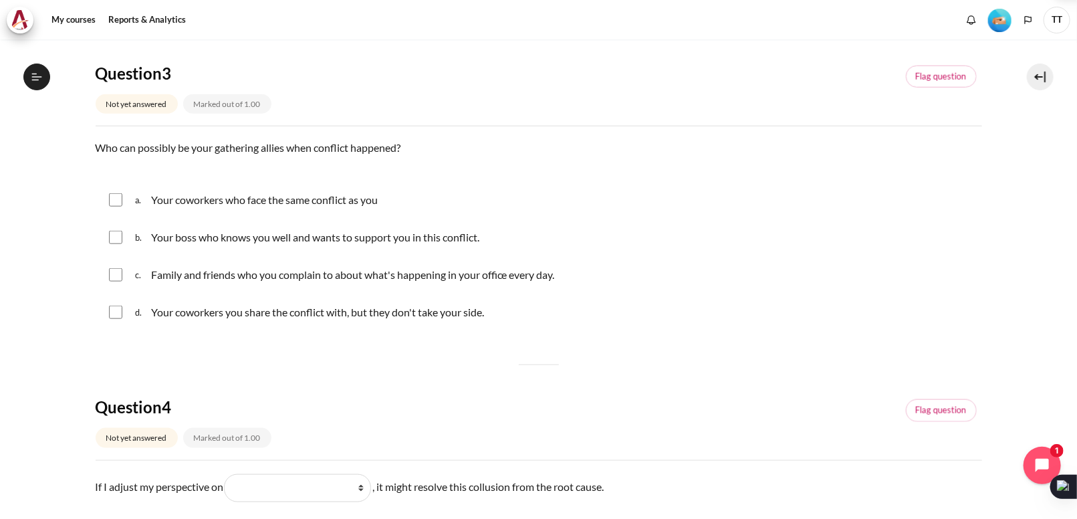
click at [117, 274] on input "Content" at bounding box center [115, 274] width 13 height 13
checkbox input "true"
click at [117, 242] on input "Content" at bounding box center [115, 237] width 13 height 13
checkbox input "true"
click at [117, 195] on input "Content" at bounding box center [115, 199] width 13 height 13
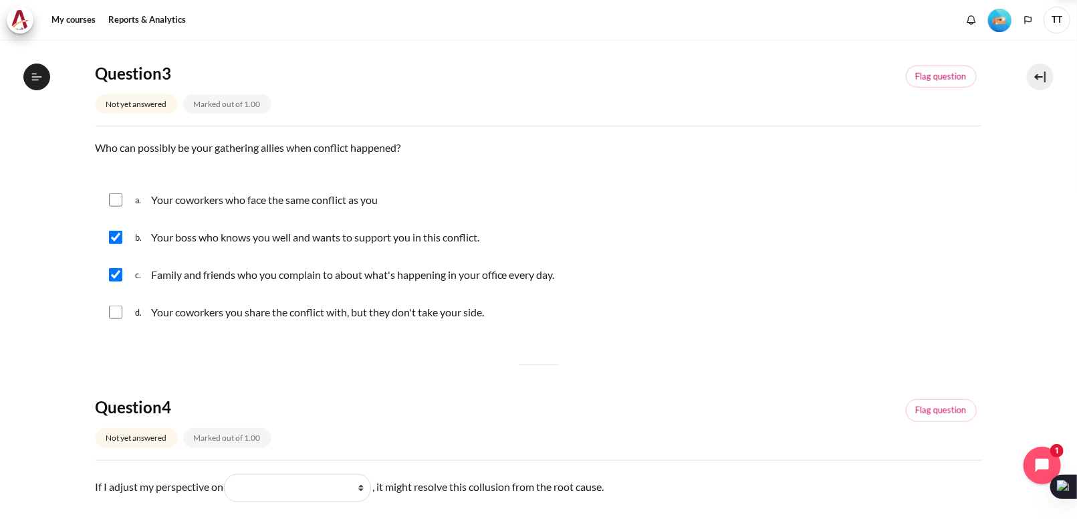
checkbox input "true"
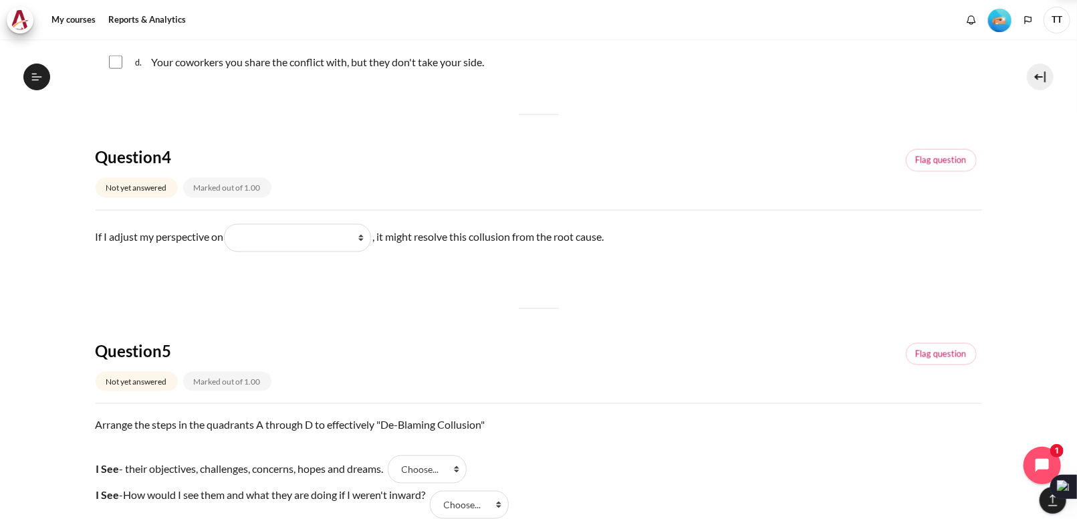
scroll to position [947, 0]
click at [356, 244] on select "What they do What I see and feel about what they do What I do What they see and…" at bounding box center [297, 237] width 147 height 28
select select "2"
click at [229, 223] on select "What they do What I see and feel about what they do What I do What they see and…" at bounding box center [297, 237] width 147 height 28
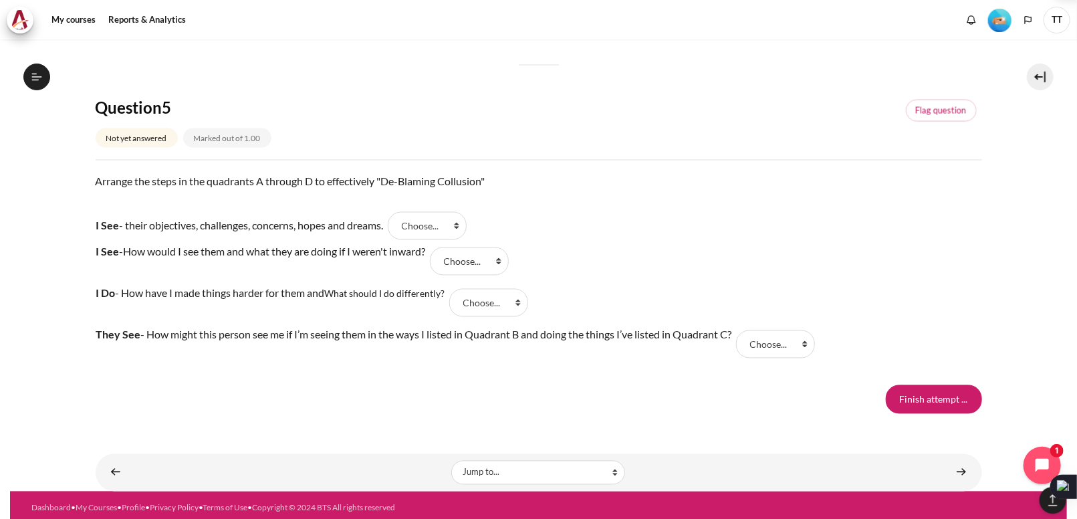
scroll to position [1193, 0]
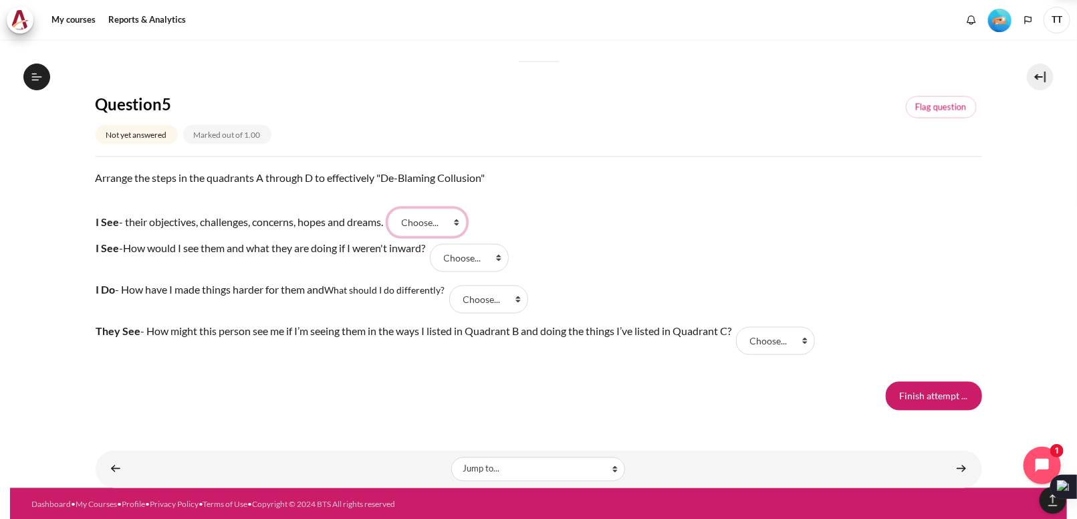
click at [455, 226] on select "Choose... B A D C" at bounding box center [427, 223] width 79 height 28
select select "2"
click at [395, 209] on select "Choose... B A D C" at bounding box center [427, 223] width 79 height 28
click at [457, 268] on select "Choose... B A D C" at bounding box center [469, 258] width 79 height 28
select select "1"
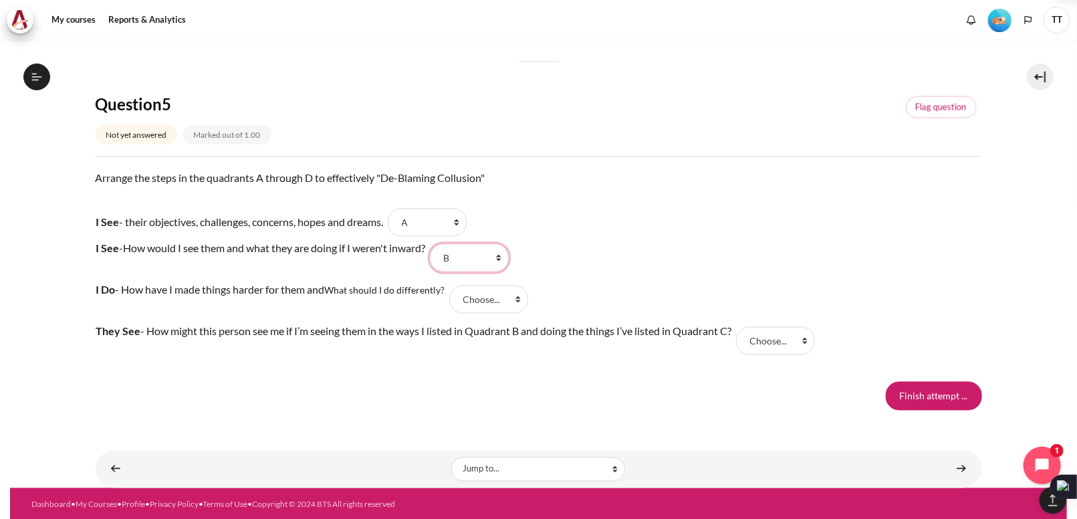
click at [439, 244] on select "Choose... B A D C" at bounding box center [469, 258] width 79 height 28
click at [481, 289] on select "Choose... B A D C" at bounding box center [488, 299] width 79 height 28
select select "4"
click at [453, 285] on select "Choose... B A D C" at bounding box center [488, 299] width 79 height 28
click at [751, 338] on select "Choose... B A D C" at bounding box center [775, 341] width 79 height 28
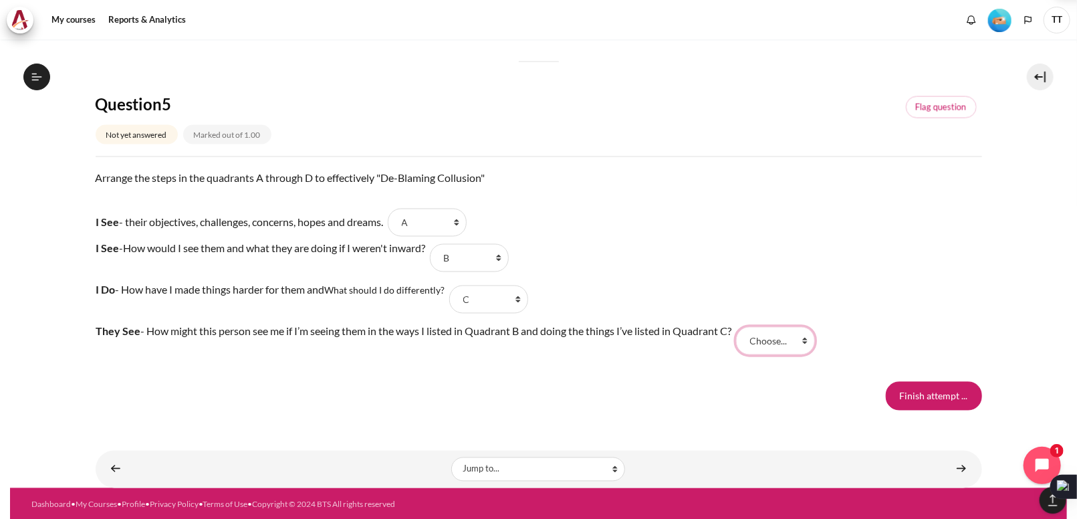
select select "3"
click at [741, 327] on select "Choose... B A D C" at bounding box center [775, 341] width 79 height 28
click at [920, 388] on input "Finish attempt ..." at bounding box center [934, 396] width 96 height 28
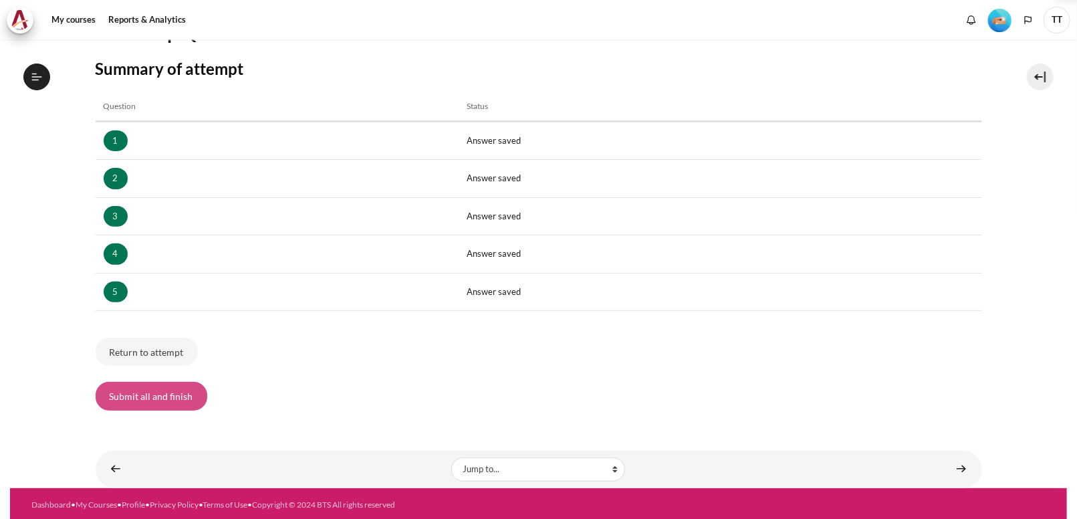
scroll to position [463, 0]
click at [159, 383] on button "Submit all and finish" at bounding box center [152, 396] width 112 height 28
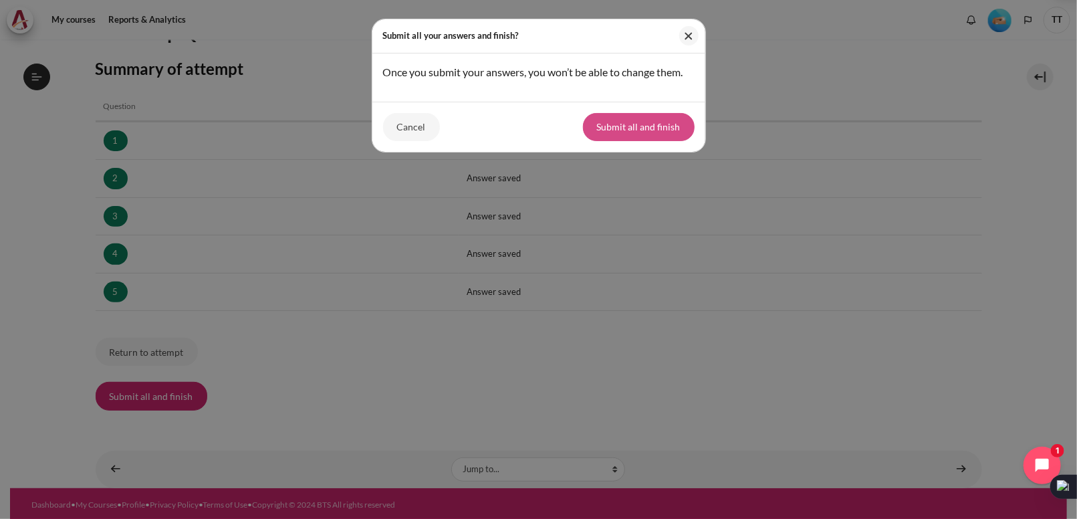
click at [635, 140] on button "Submit all and finish" at bounding box center [639, 127] width 112 height 28
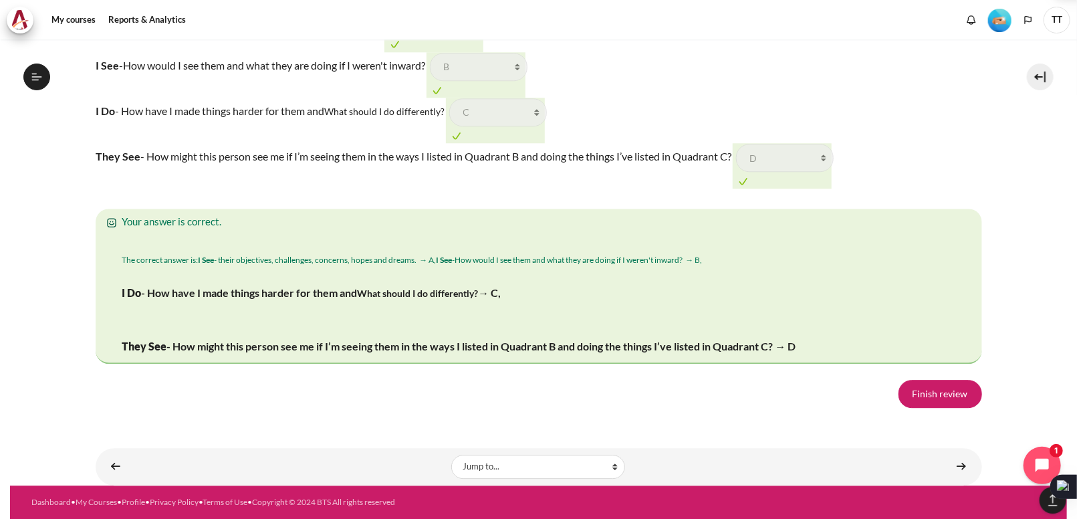
scroll to position [2258, 0]
click at [920, 402] on link "Finish review" at bounding box center [940, 394] width 84 height 28
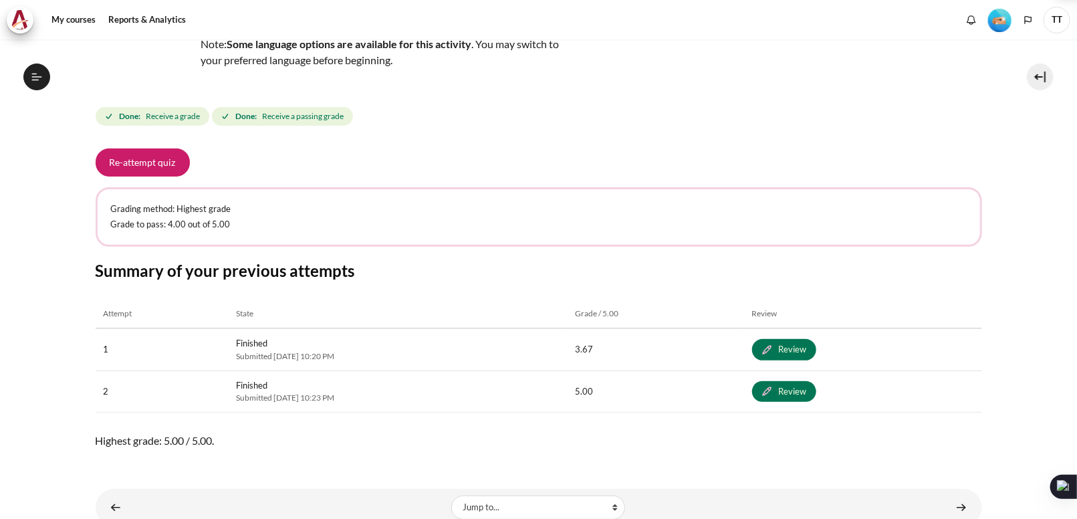
scroll to position [199, 0]
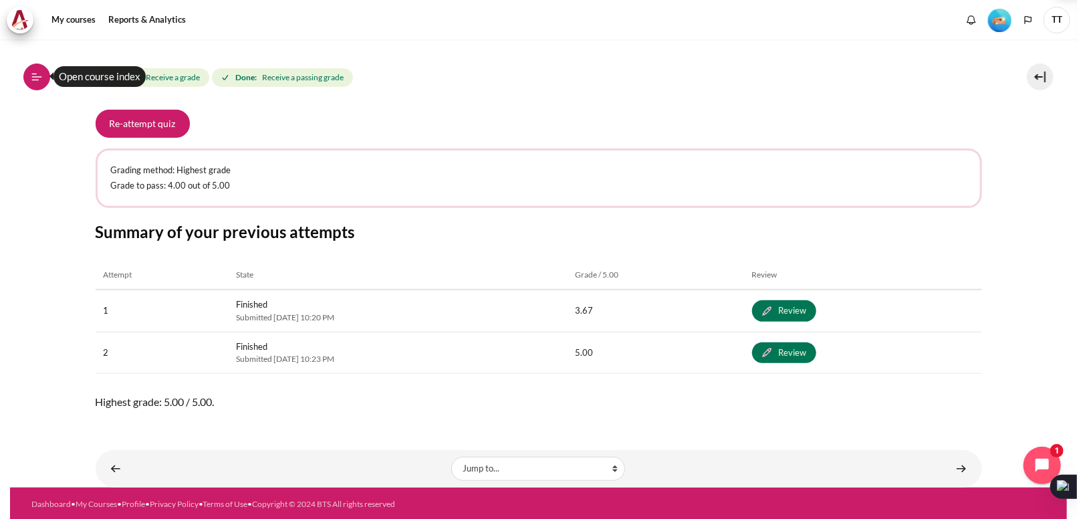
click at [41, 78] on icon at bounding box center [37, 77] width 12 height 12
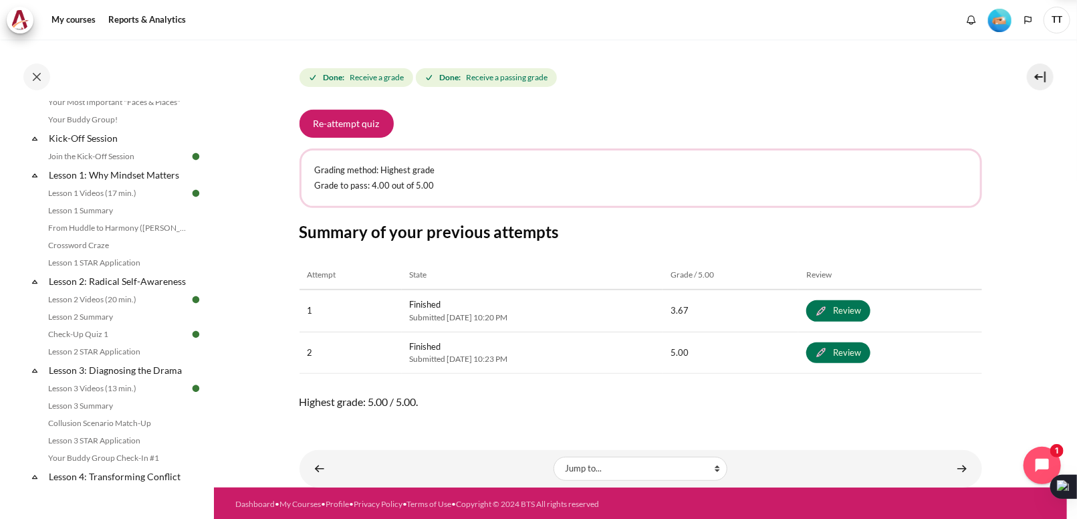
scroll to position [0, 0]
